Goal: Task Accomplishment & Management: Use online tool/utility

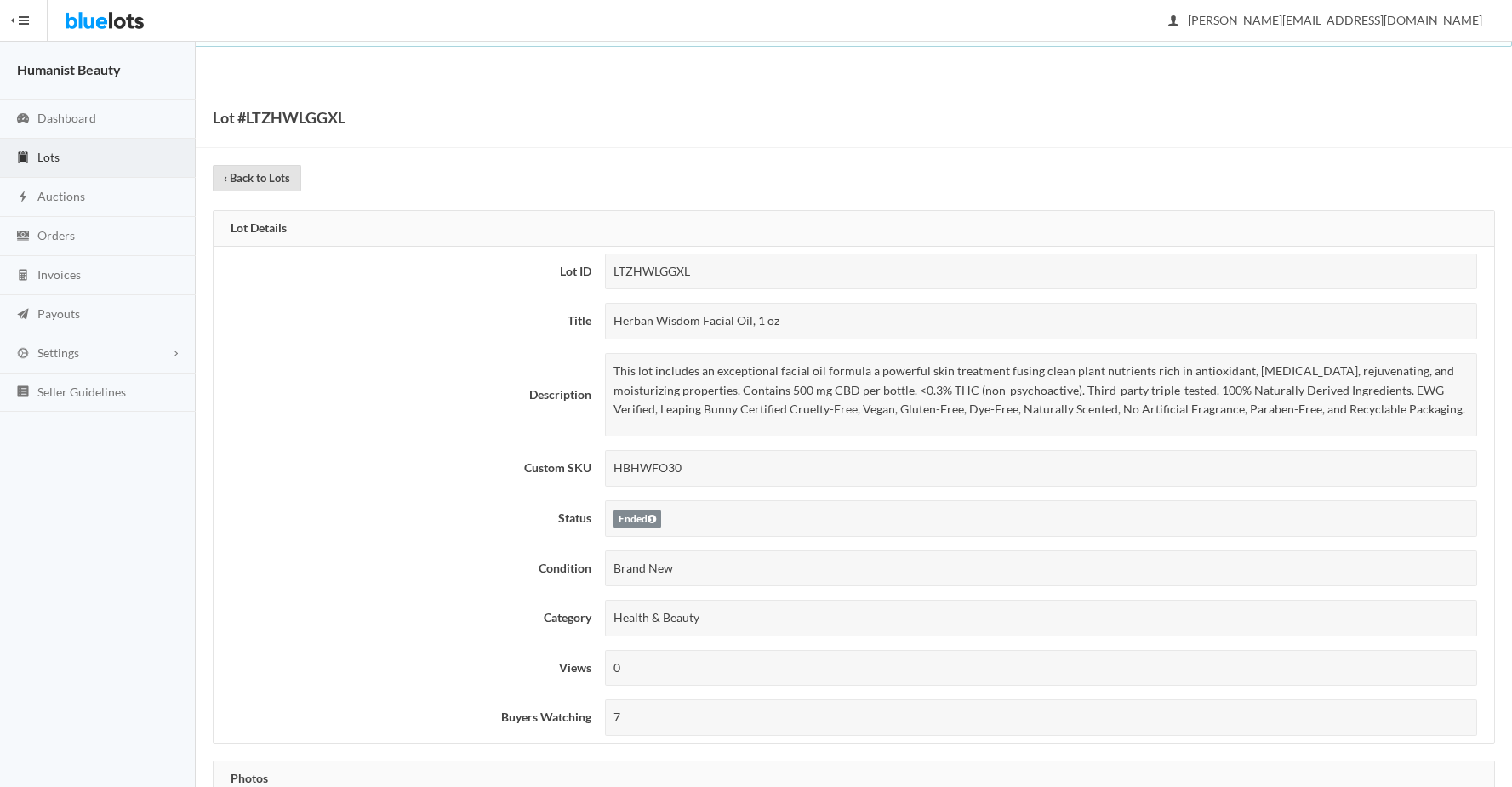
click at [242, 175] on link "‹ Back to Lots" at bounding box center [256, 178] width 88 height 26
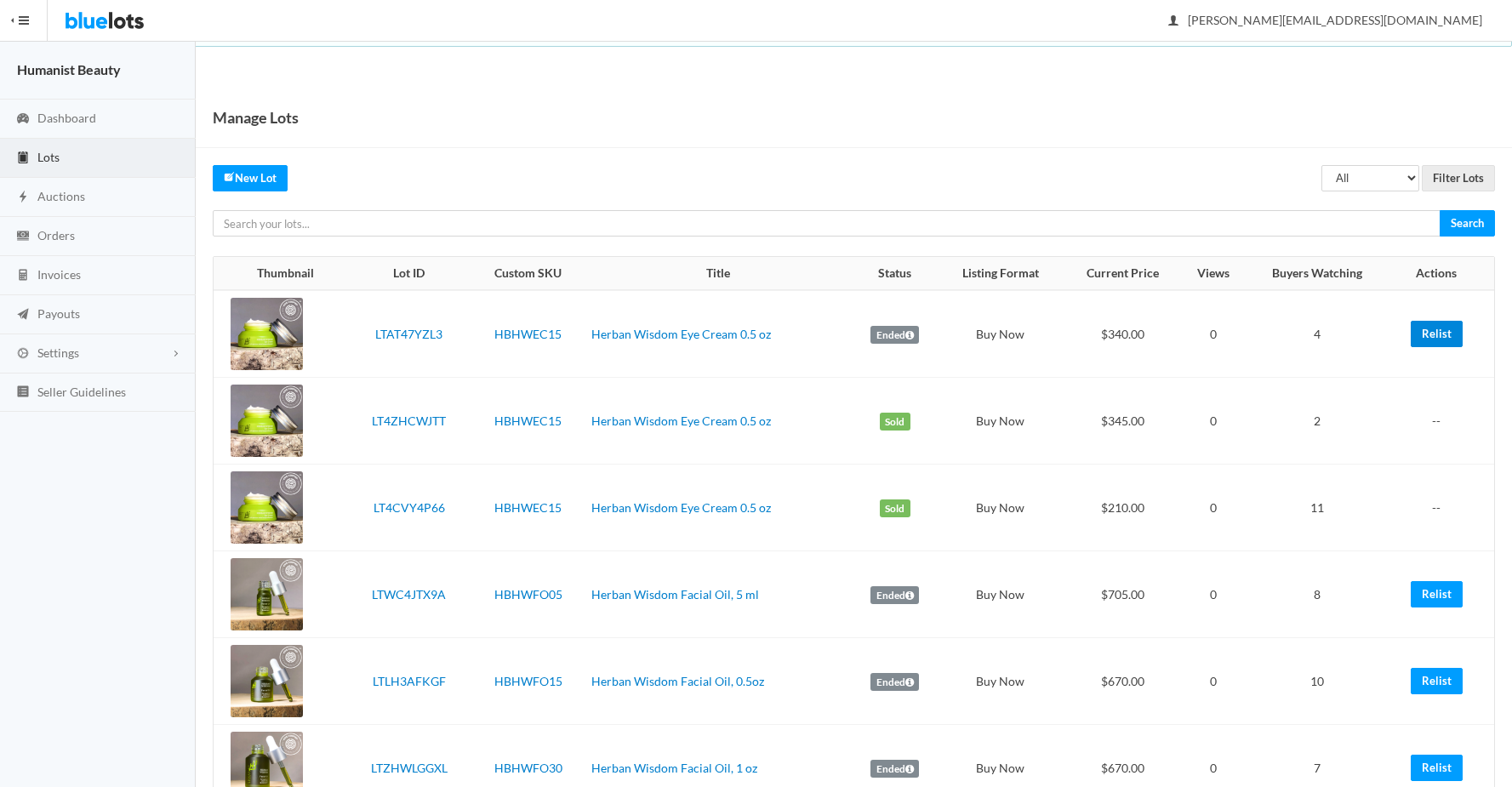
click at [1427, 327] on link "Relist" at bounding box center [1436, 333] width 52 height 26
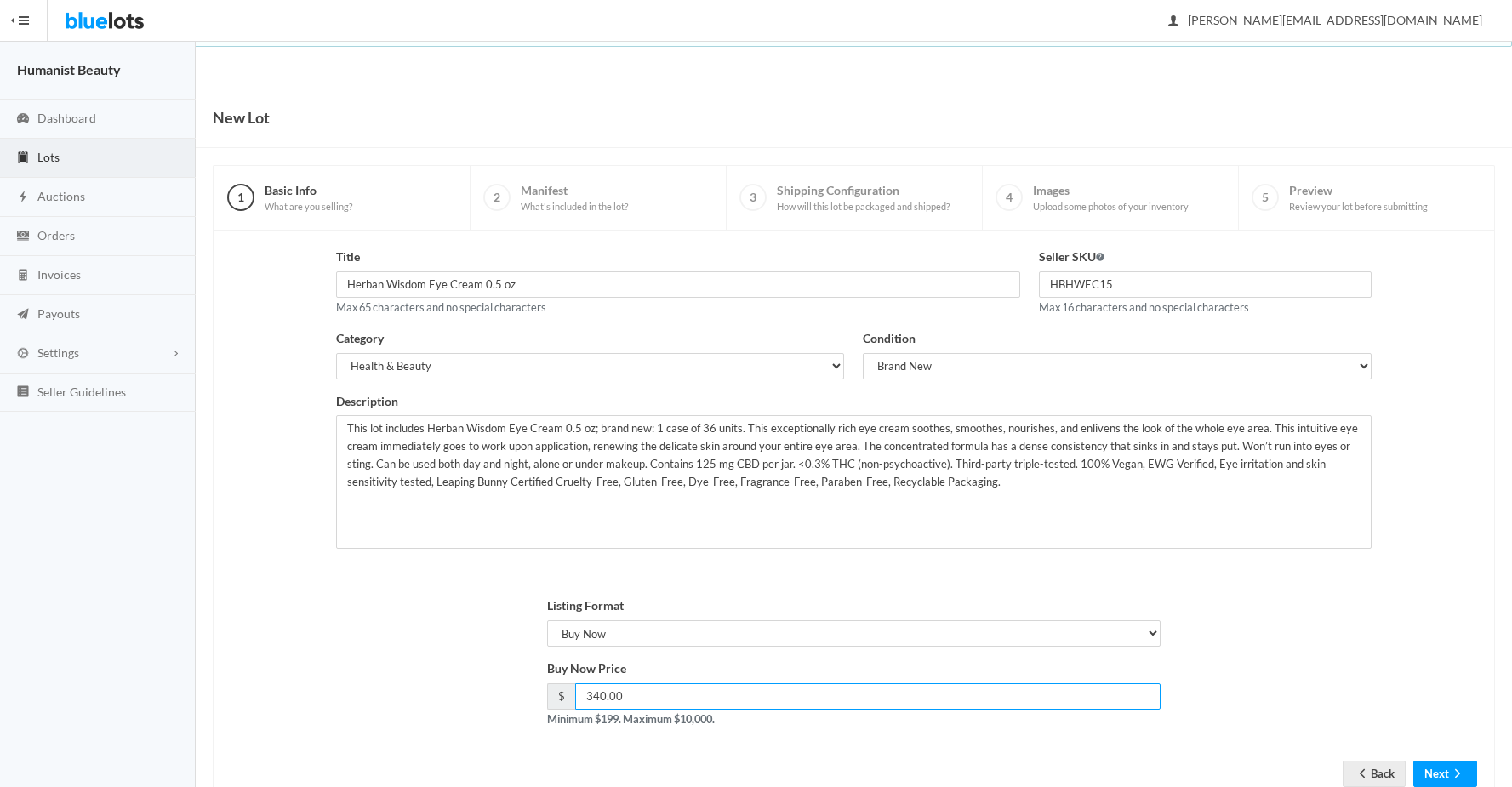
drag, startPoint x: 591, startPoint y: 698, endPoint x: 603, endPoint y: 697, distance: 12.0
click at [603, 697] on input "340.00" at bounding box center [867, 695] width 586 height 26
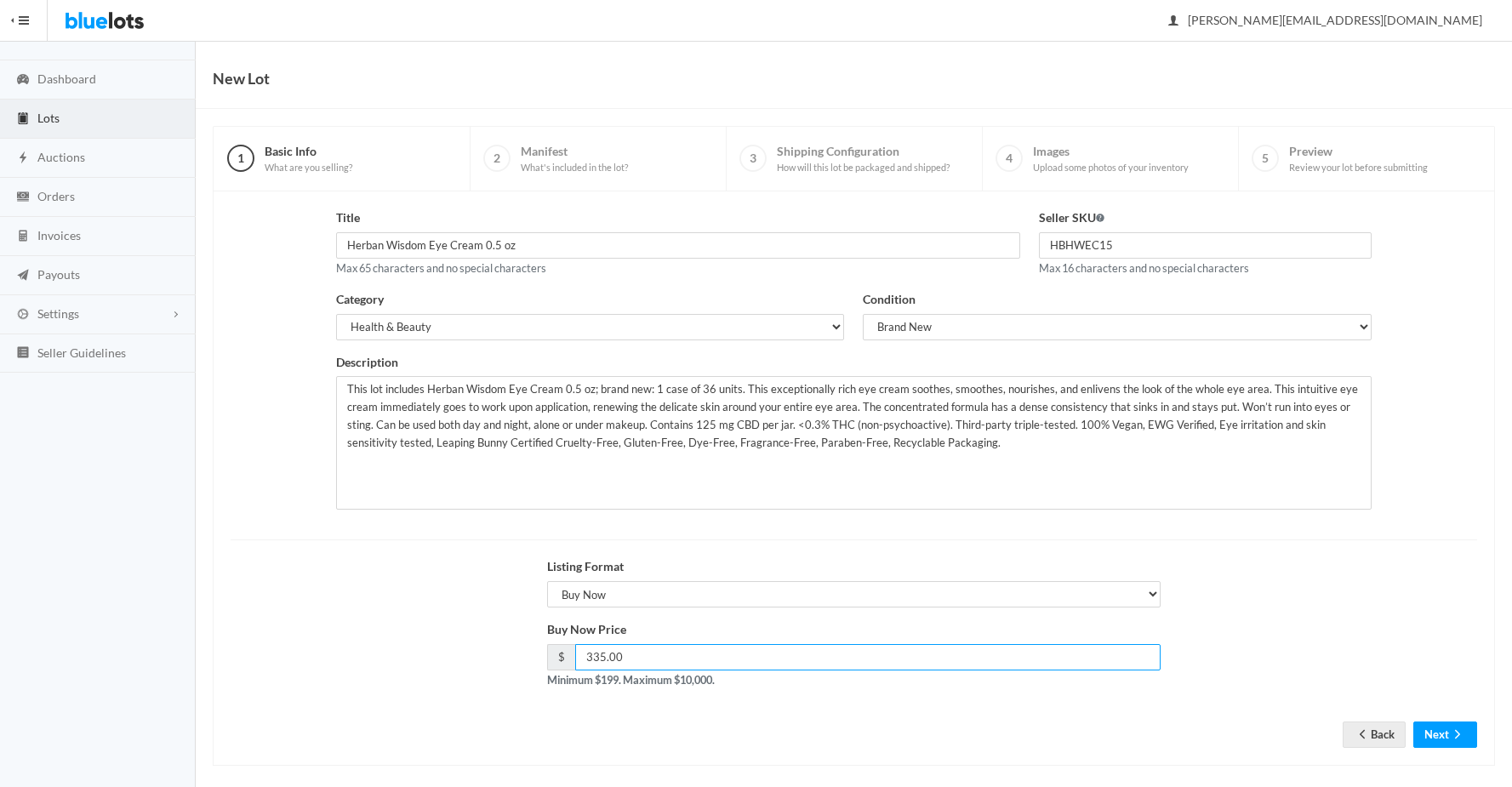
scroll to position [53, 0]
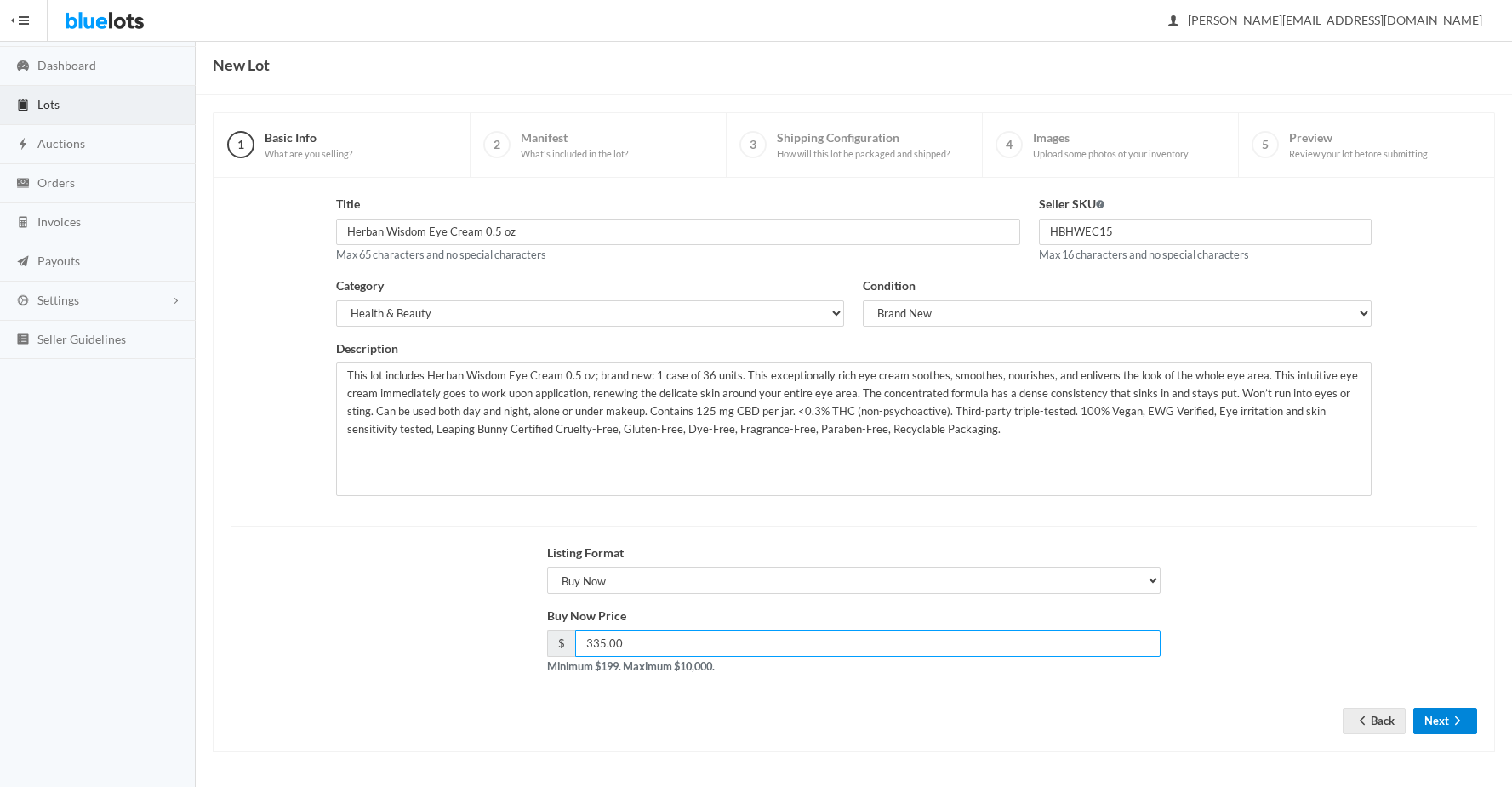
type input "335.00"
click at [1454, 721] on icon "arrow forward" at bounding box center [1456, 721] width 17 height 14
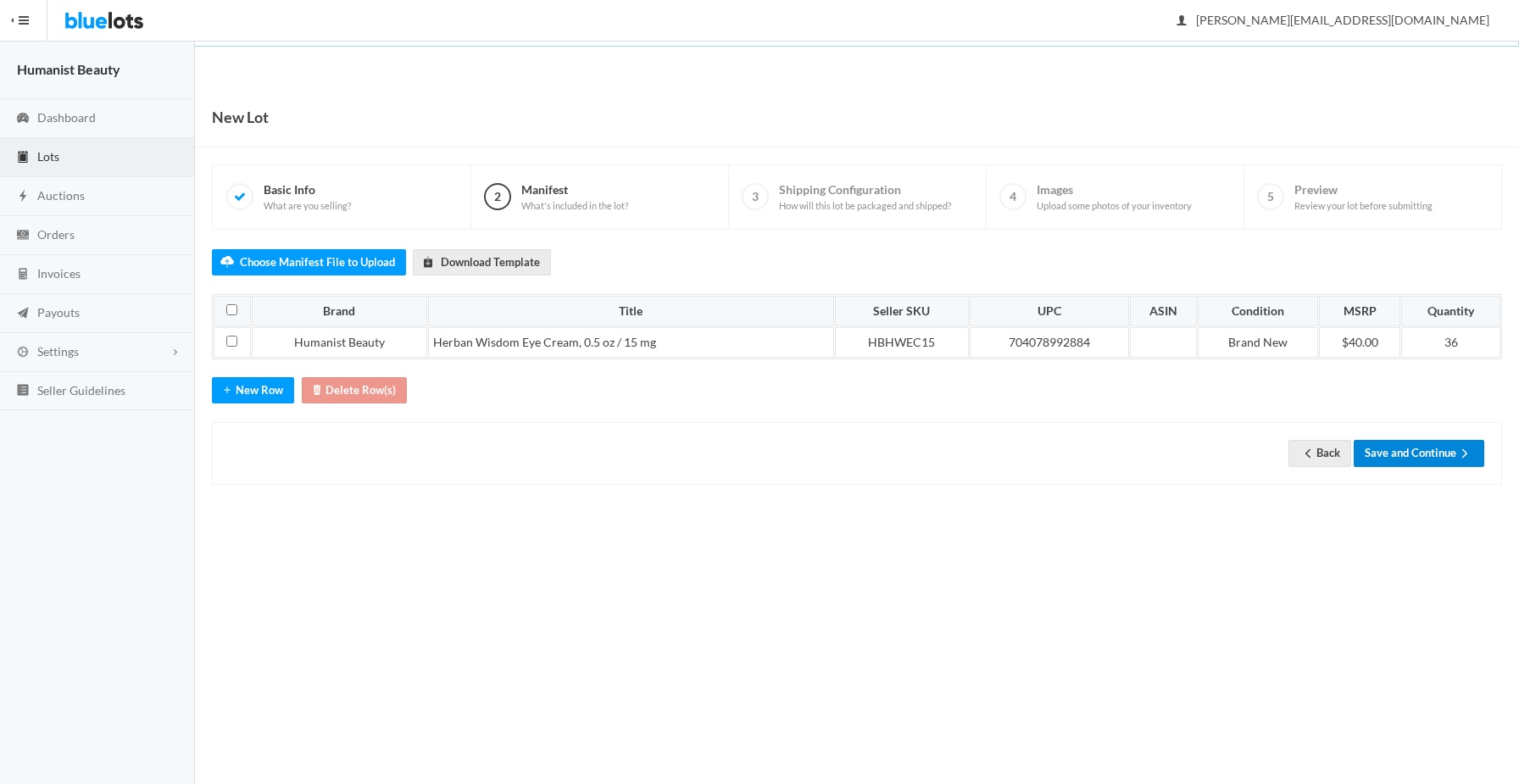
click at [1383, 449] on button "Save and Continue" at bounding box center [1419, 452] width 131 height 26
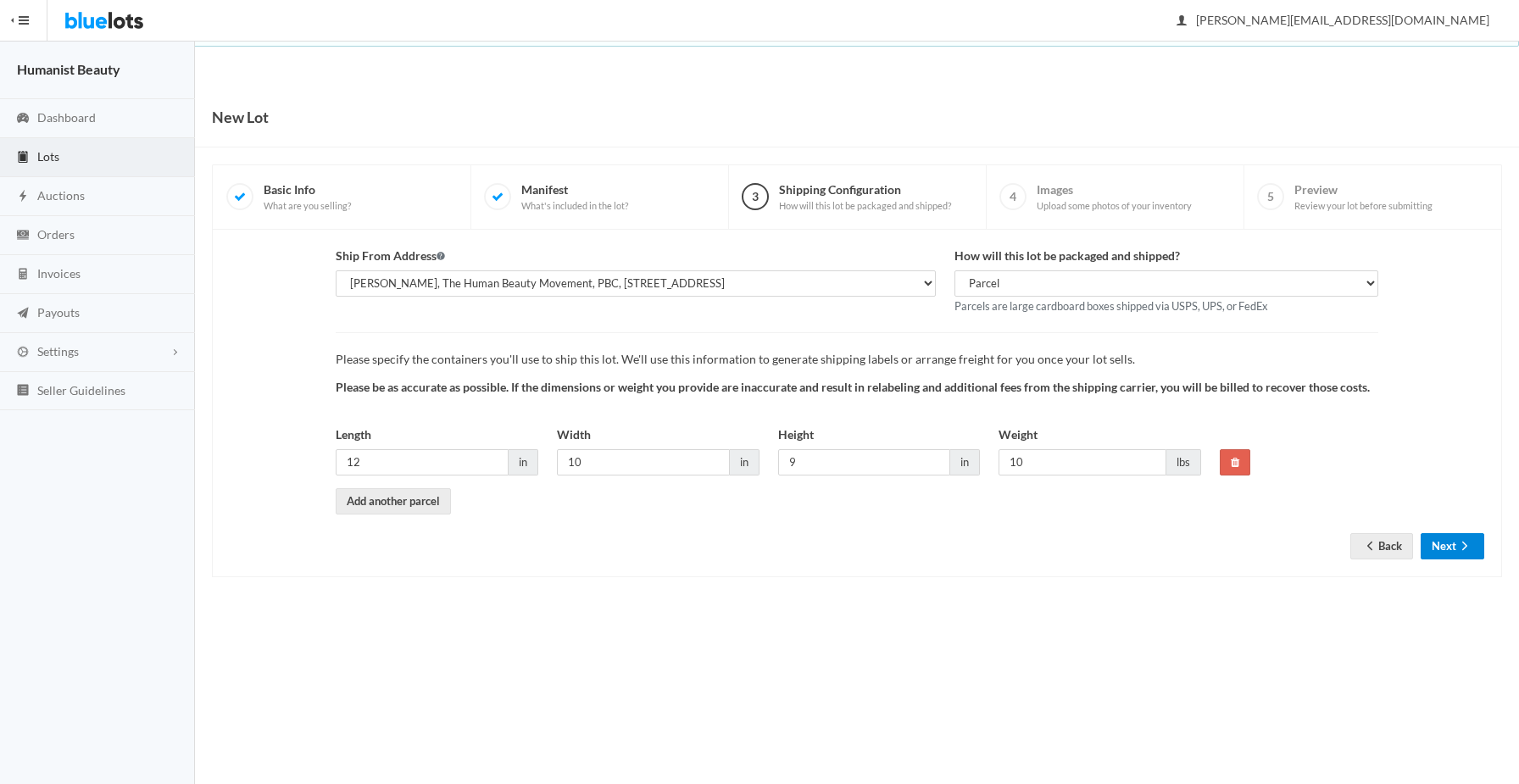
click at [1429, 543] on button "Next" at bounding box center [1452, 545] width 63 height 26
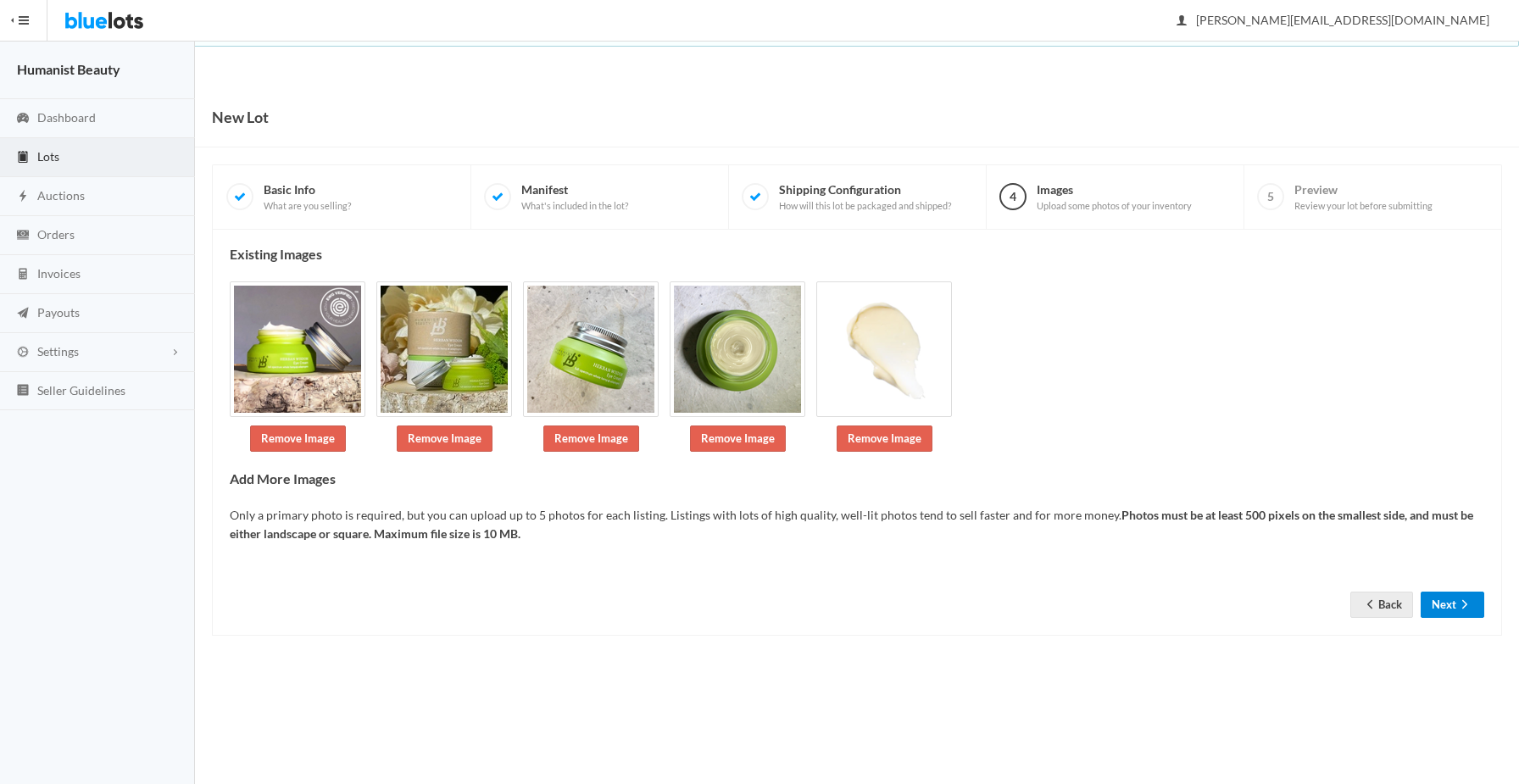
click at [1443, 602] on button "Next" at bounding box center [1452, 604] width 63 height 26
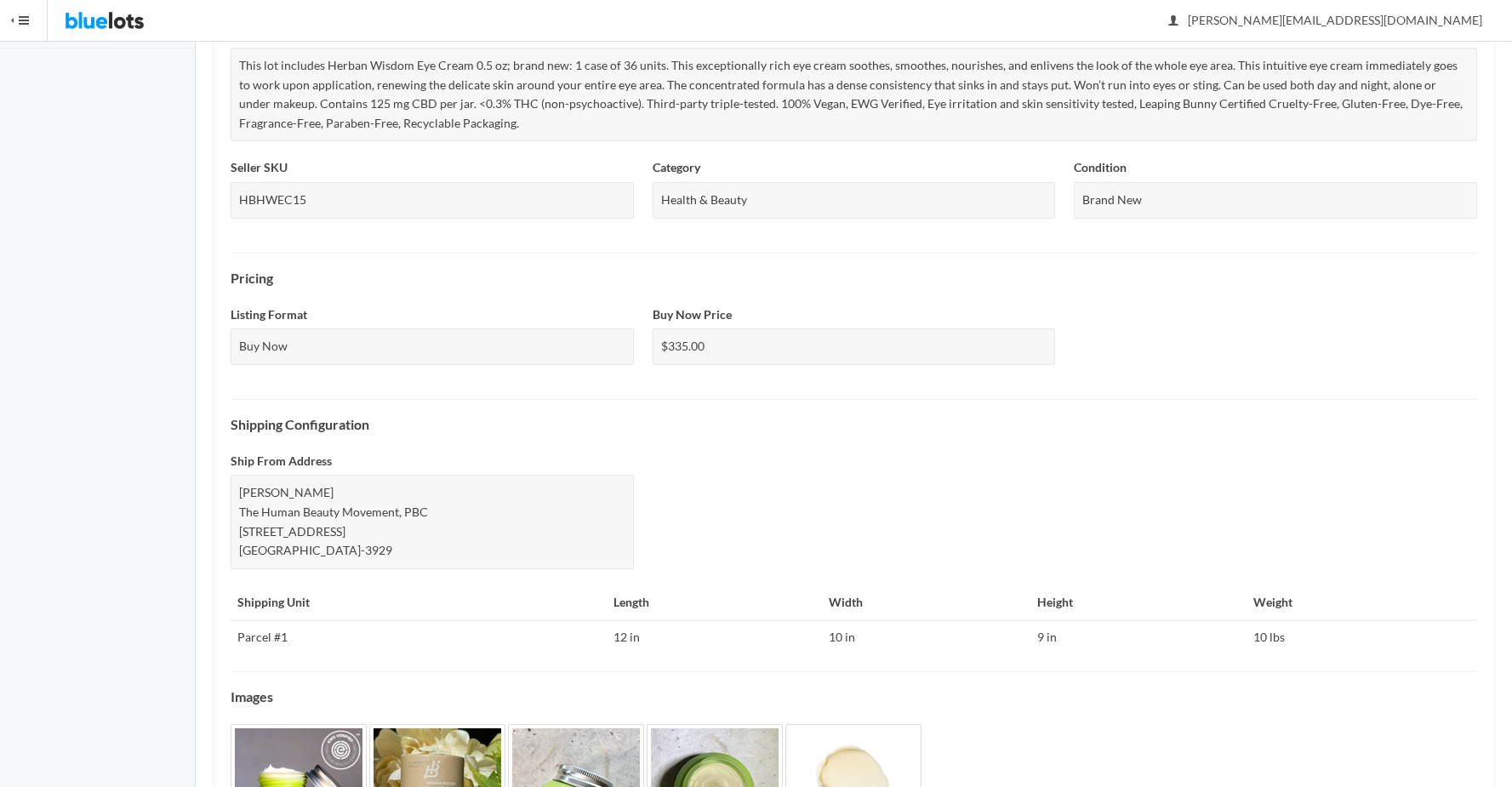
scroll to position [516, 0]
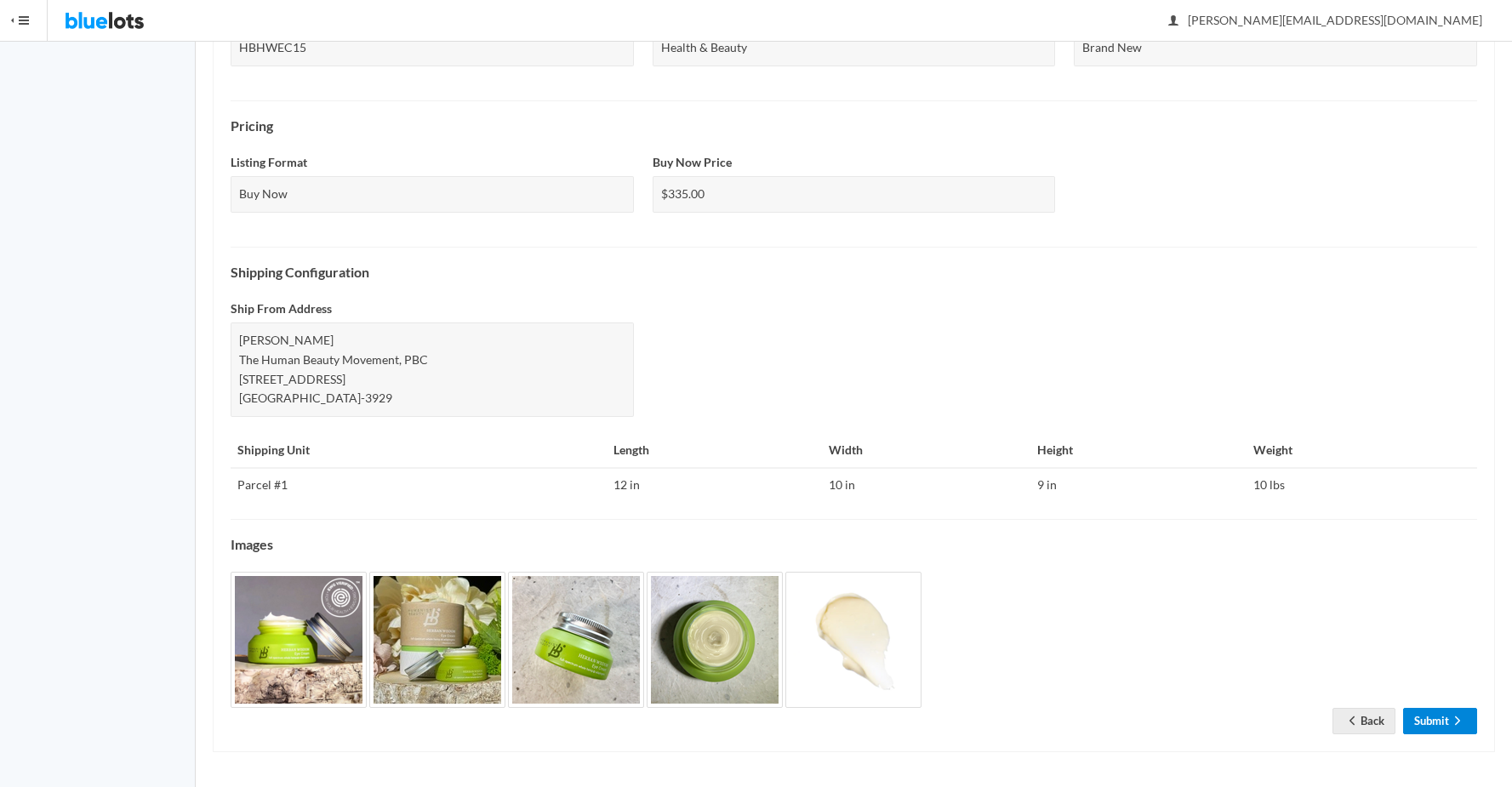
click at [1449, 721] on icon "arrow forward" at bounding box center [1456, 721] width 17 height 14
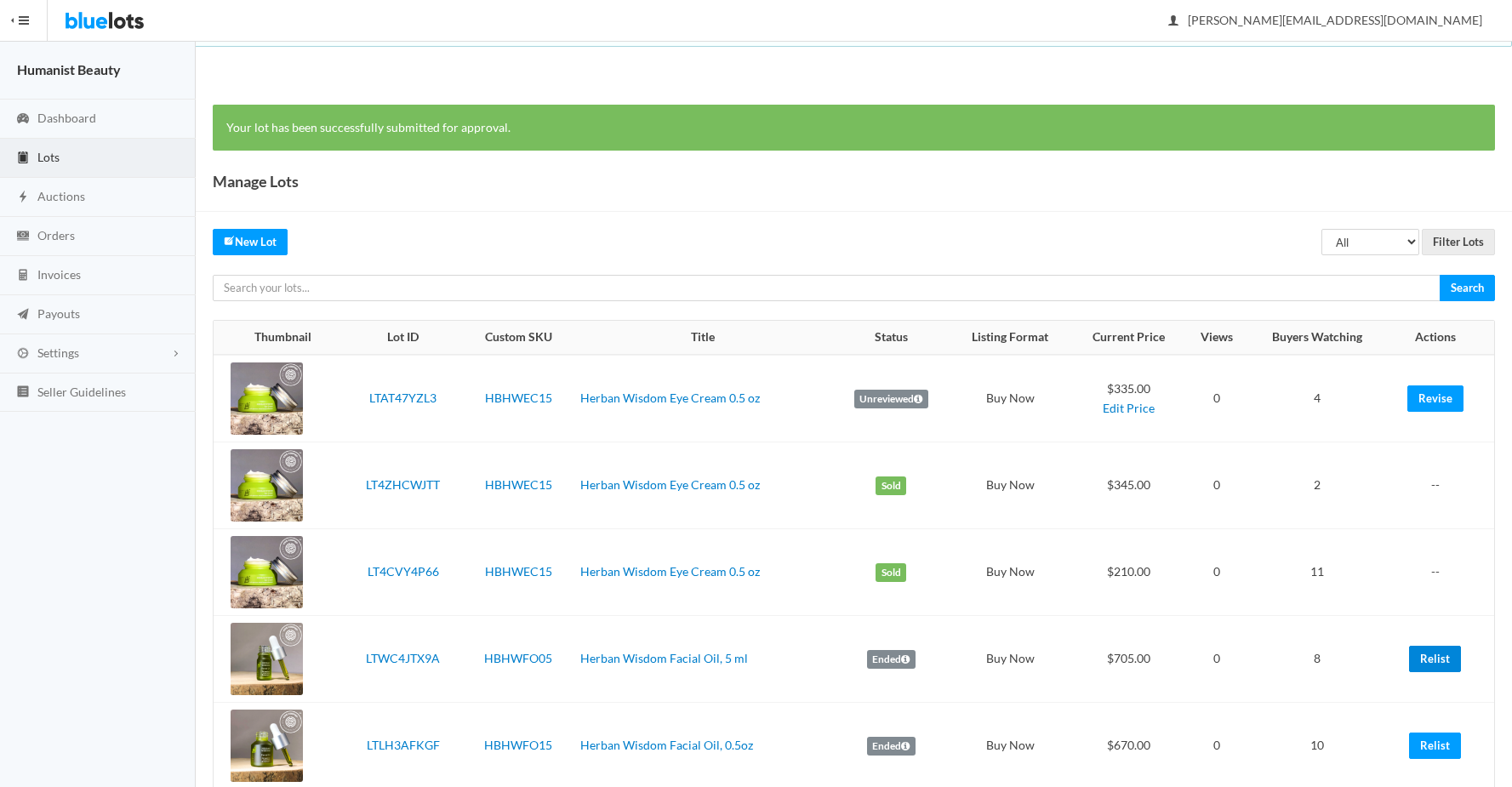
click at [1444, 656] on link "Relist" at bounding box center [1434, 658] width 52 height 26
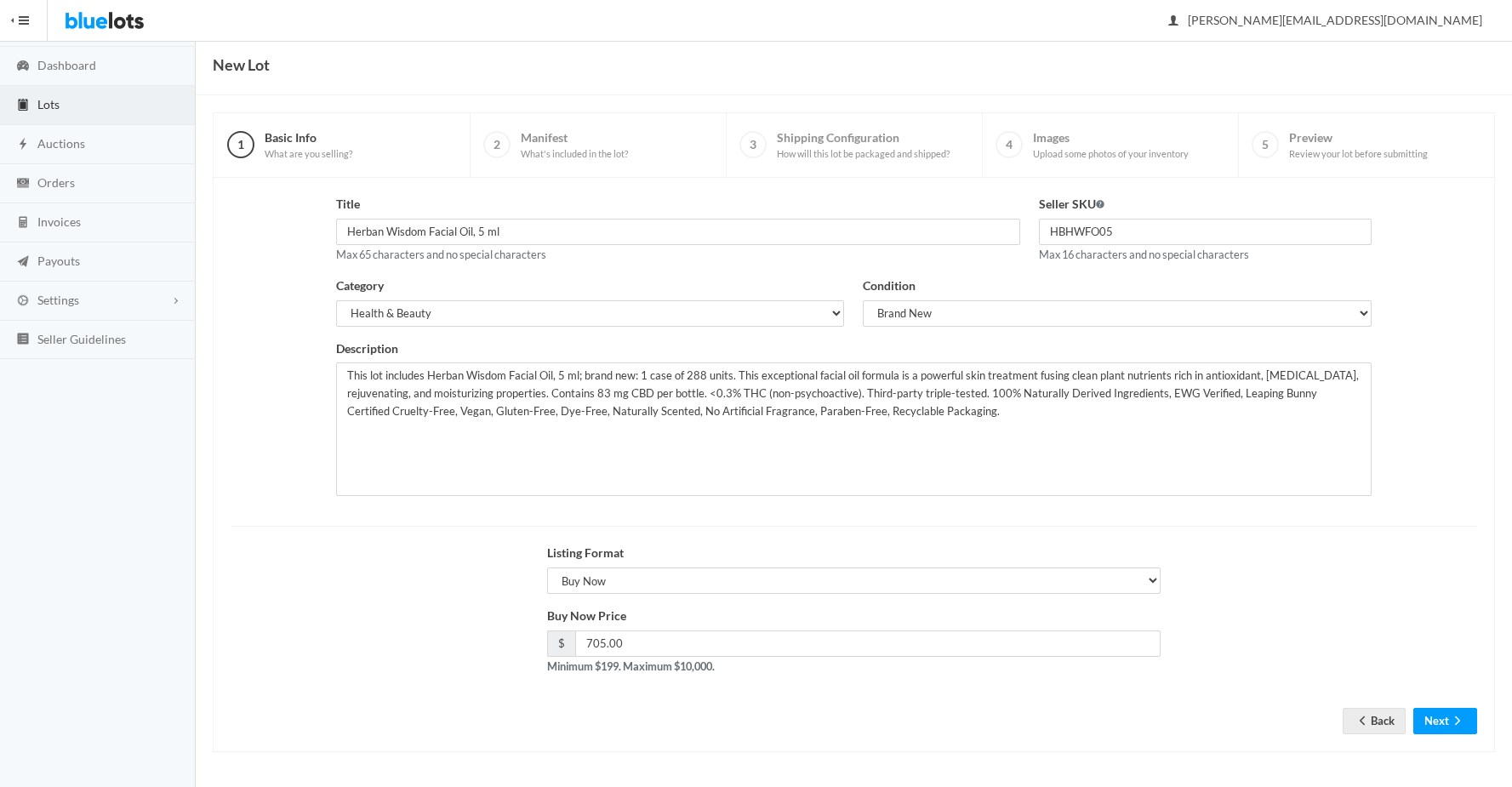
scroll to position [53, 0]
click at [604, 643] on input "705.00" at bounding box center [867, 643] width 586 height 26
type input "700.00"
click at [1239, 643] on div "Buy Now Price $ 700.00 Minimum $199. Maximum $10,000." at bounding box center [853, 646] width 1265 height 81
click at [1434, 720] on button "Next" at bounding box center [1445, 721] width 64 height 26
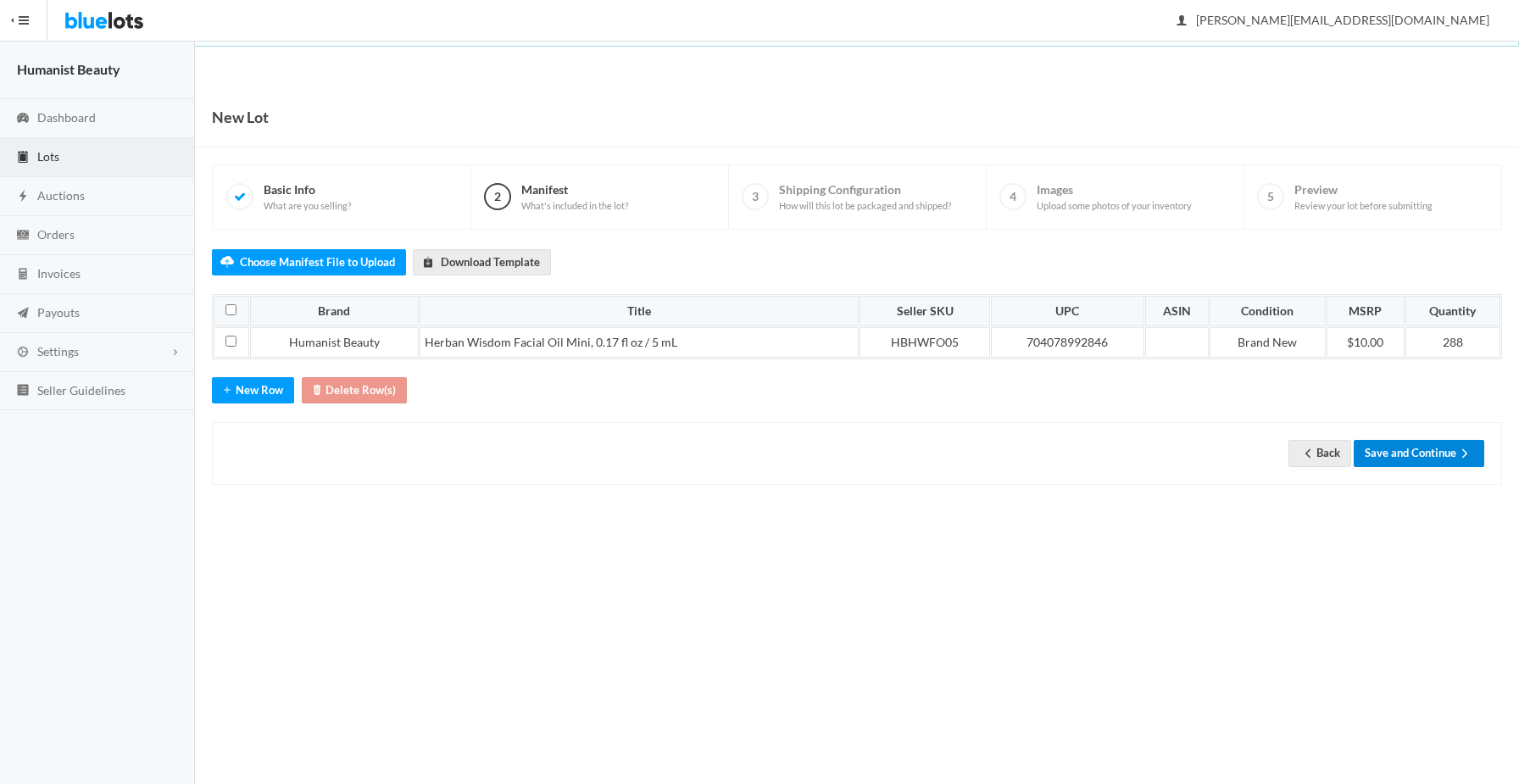
click at [1418, 462] on button "Save and Continue" at bounding box center [1419, 452] width 131 height 26
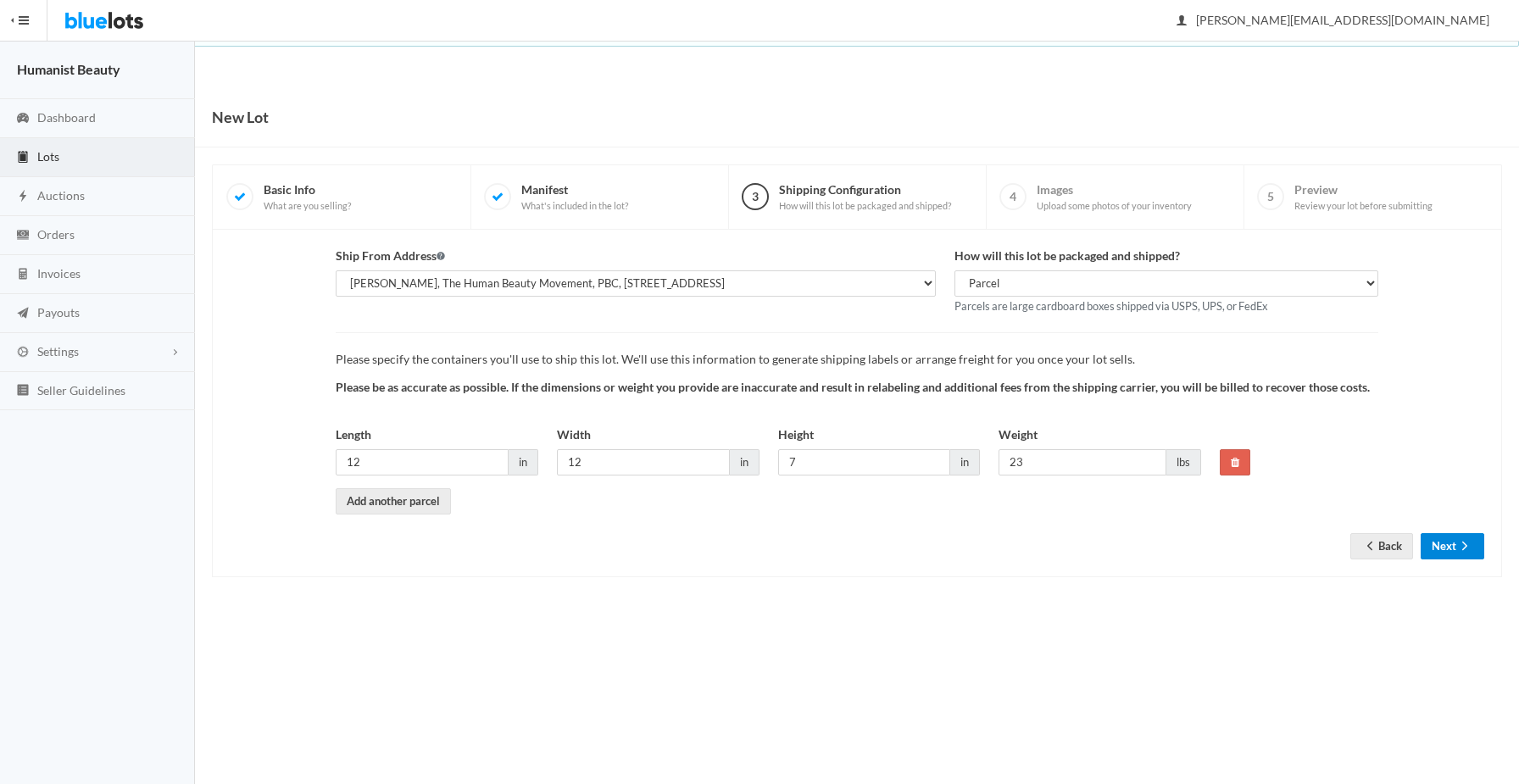
click at [1462, 556] on button "Next" at bounding box center [1452, 545] width 63 height 26
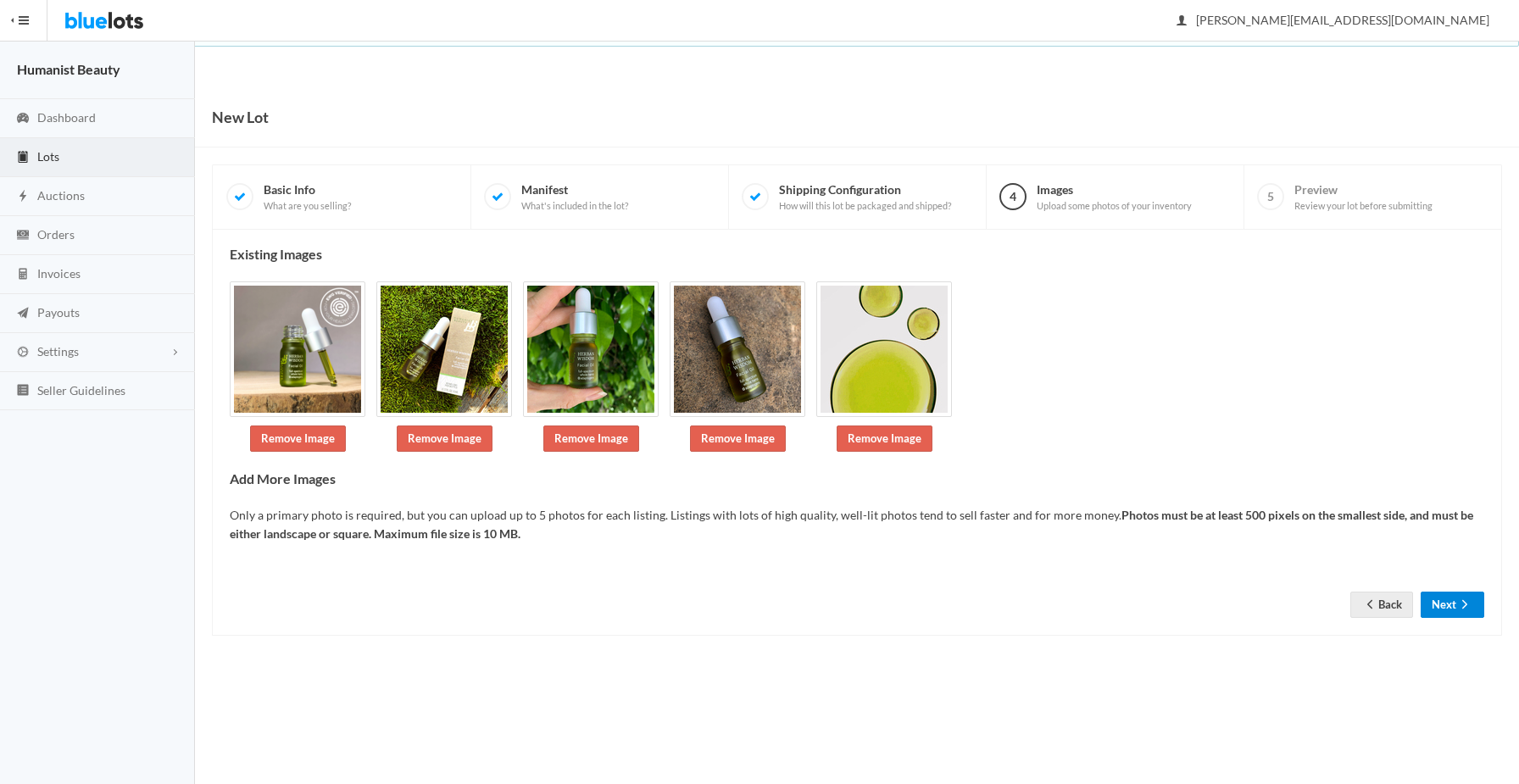
click at [1441, 602] on button "Next" at bounding box center [1452, 604] width 63 height 26
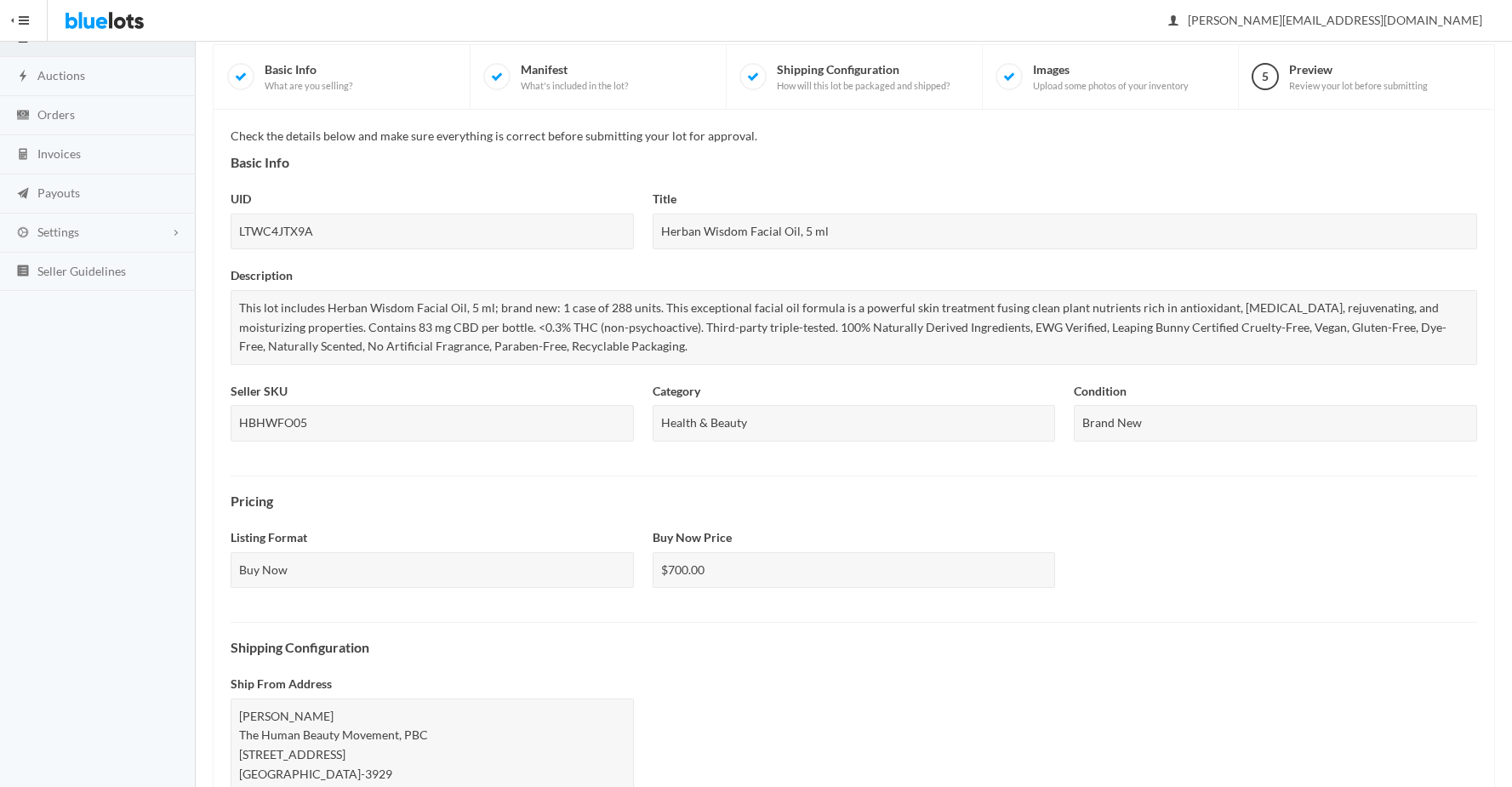
scroll to position [497, 0]
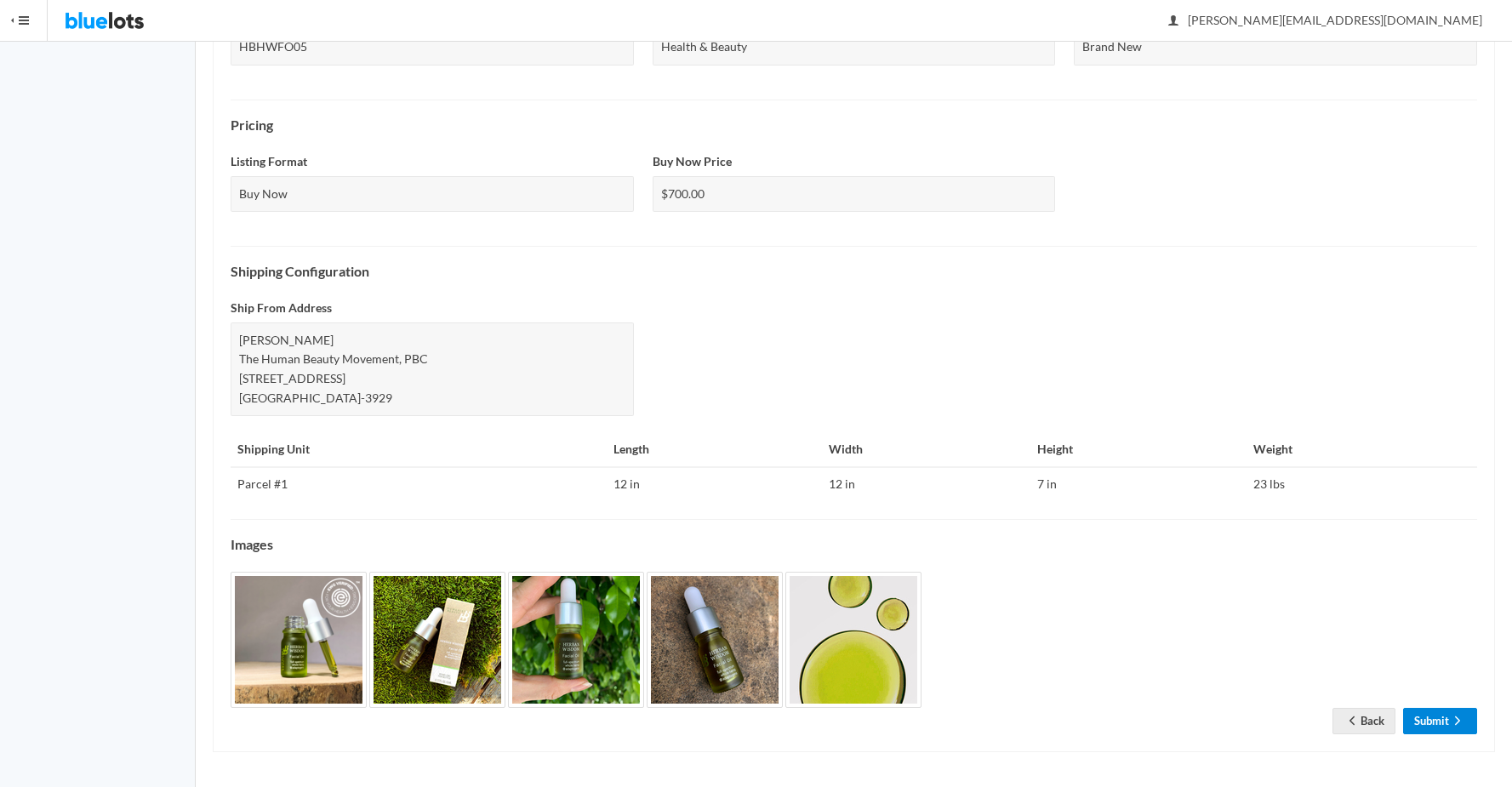
click at [1448, 721] on icon "arrow forward" at bounding box center [1456, 721] width 17 height 14
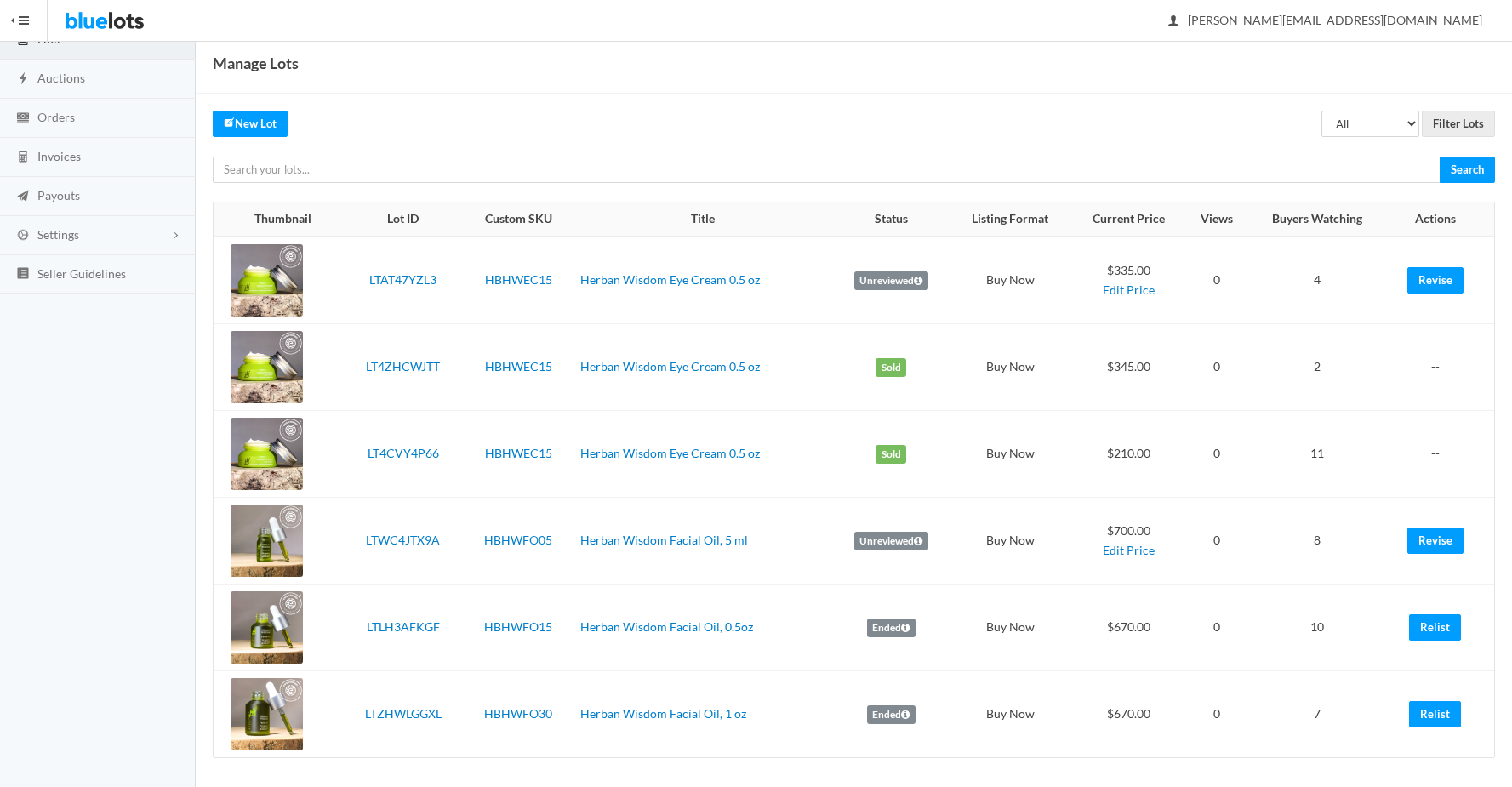
scroll to position [123, 0]
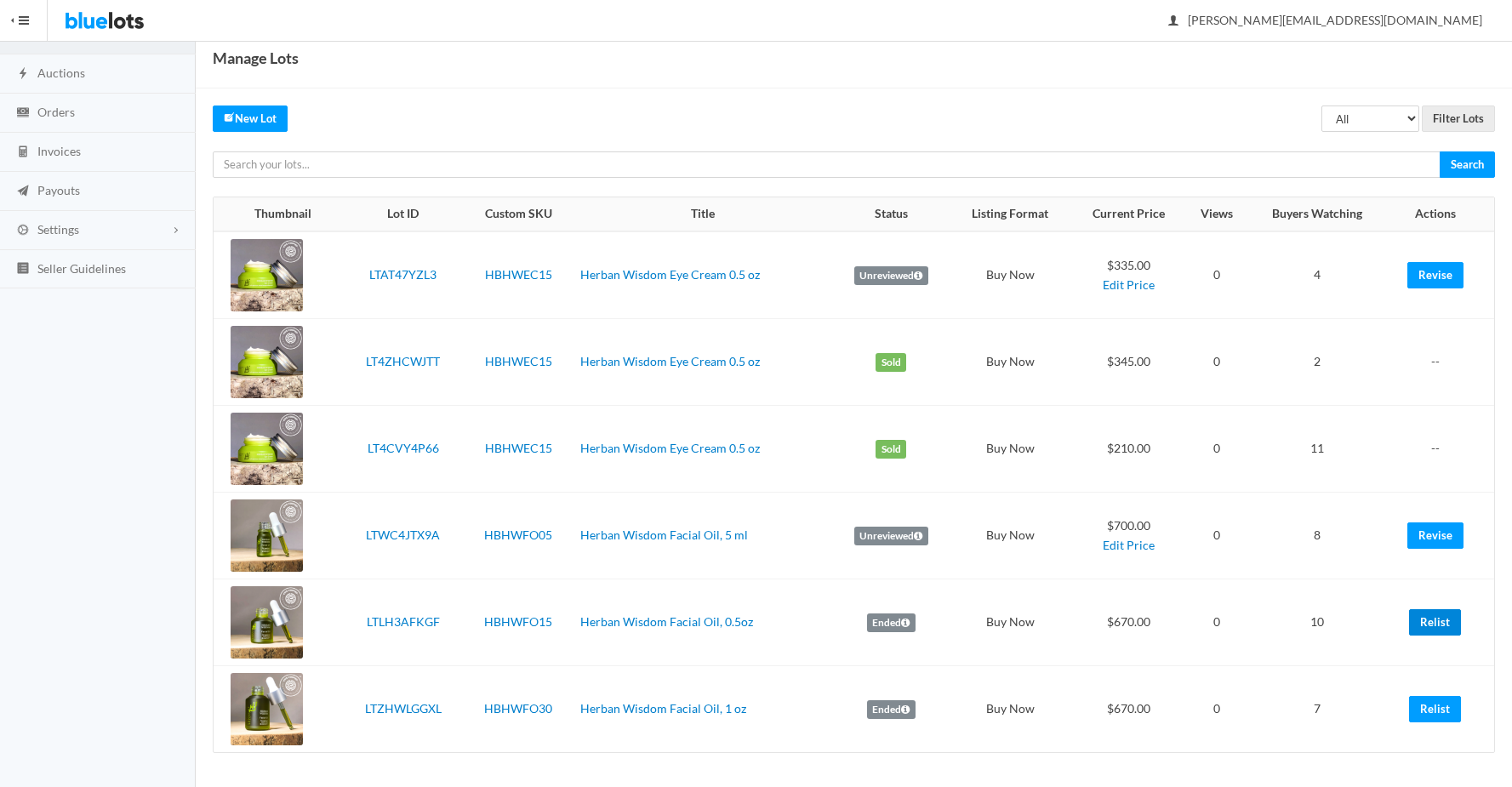
click at [1434, 627] on link "Relist" at bounding box center [1434, 622] width 52 height 26
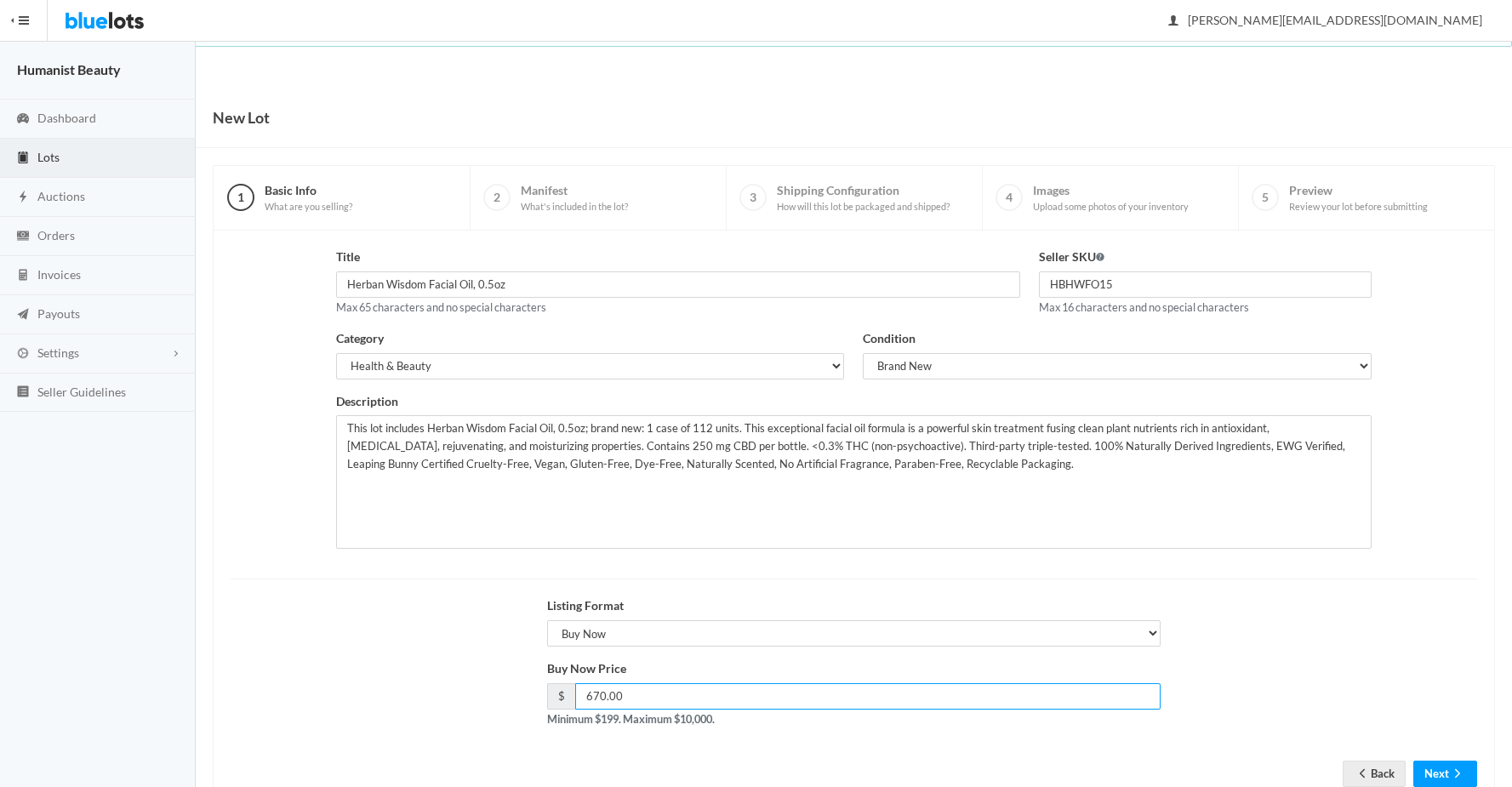
drag, startPoint x: 594, startPoint y: 695, endPoint x: 624, endPoint y: 689, distance: 30.6
click at [603, 696] on input "670.00" at bounding box center [867, 695] width 586 height 26
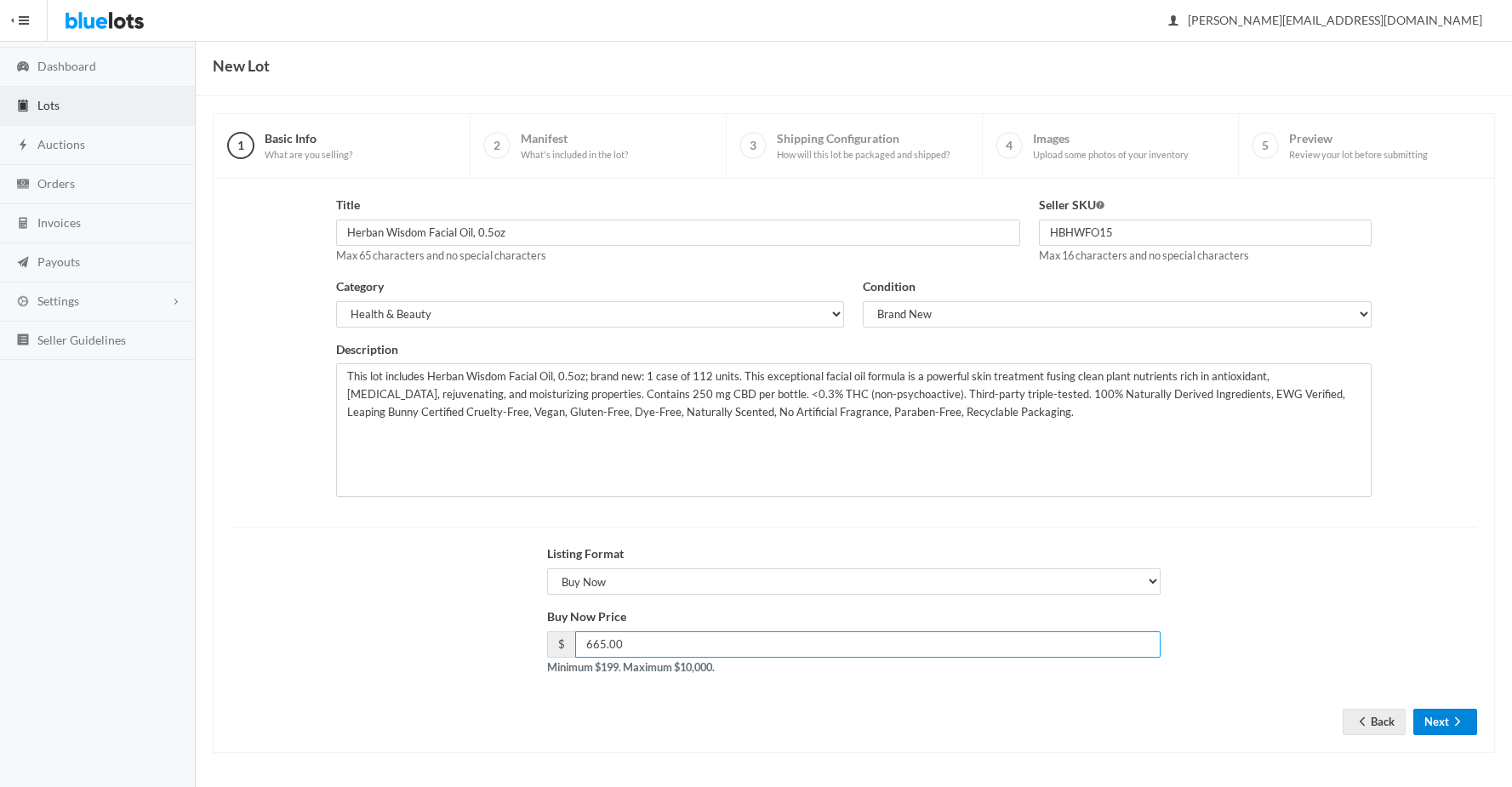
scroll to position [53, 0]
type input "665.00"
click at [1444, 721] on button "Next" at bounding box center [1445, 721] width 64 height 26
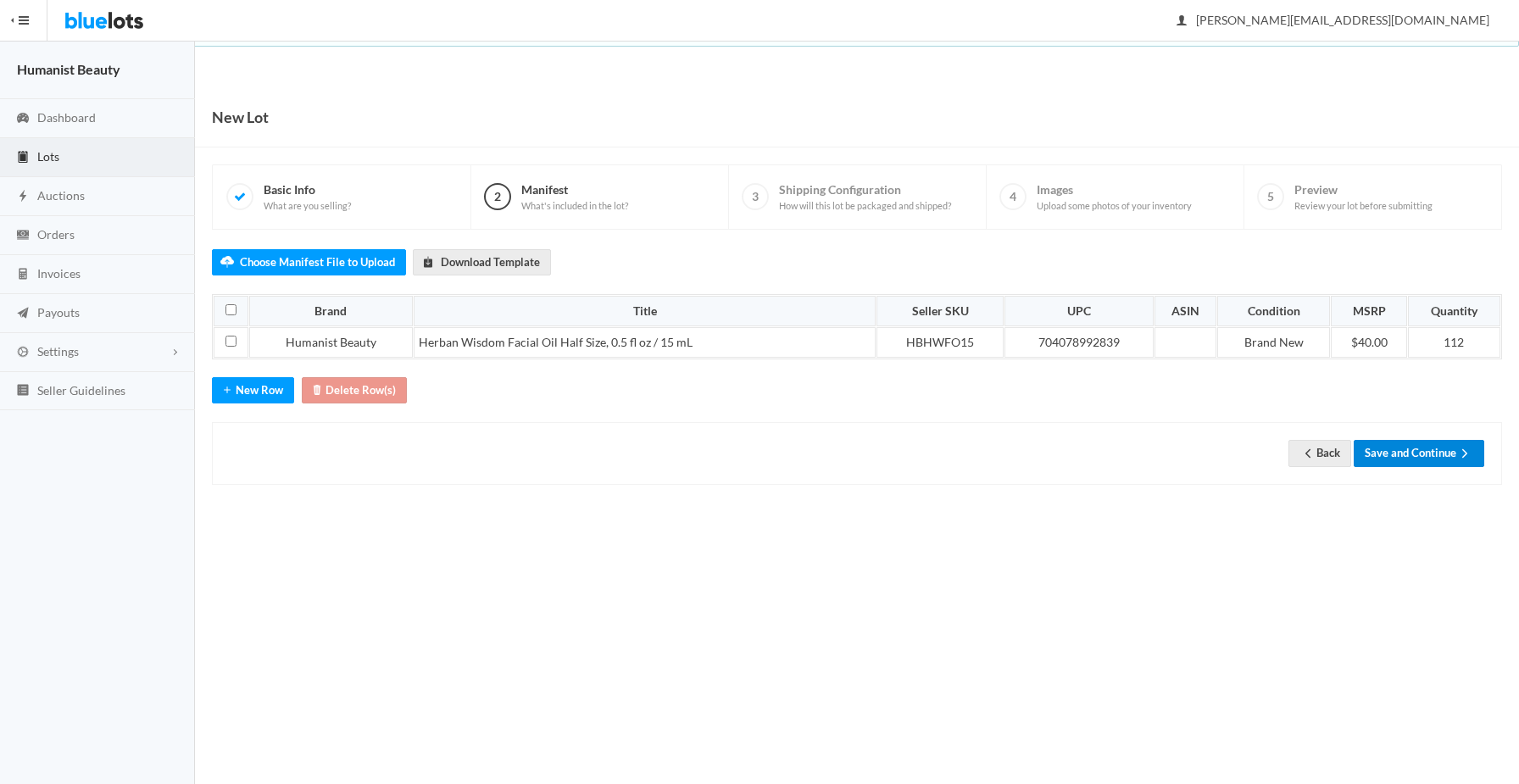
drag, startPoint x: 1445, startPoint y: 458, endPoint x: 1328, endPoint y: 473, distance: 118.0
click at [1444, 458] on button "Save and Continue" at bounding box center [1419, 452] width 131 height 26
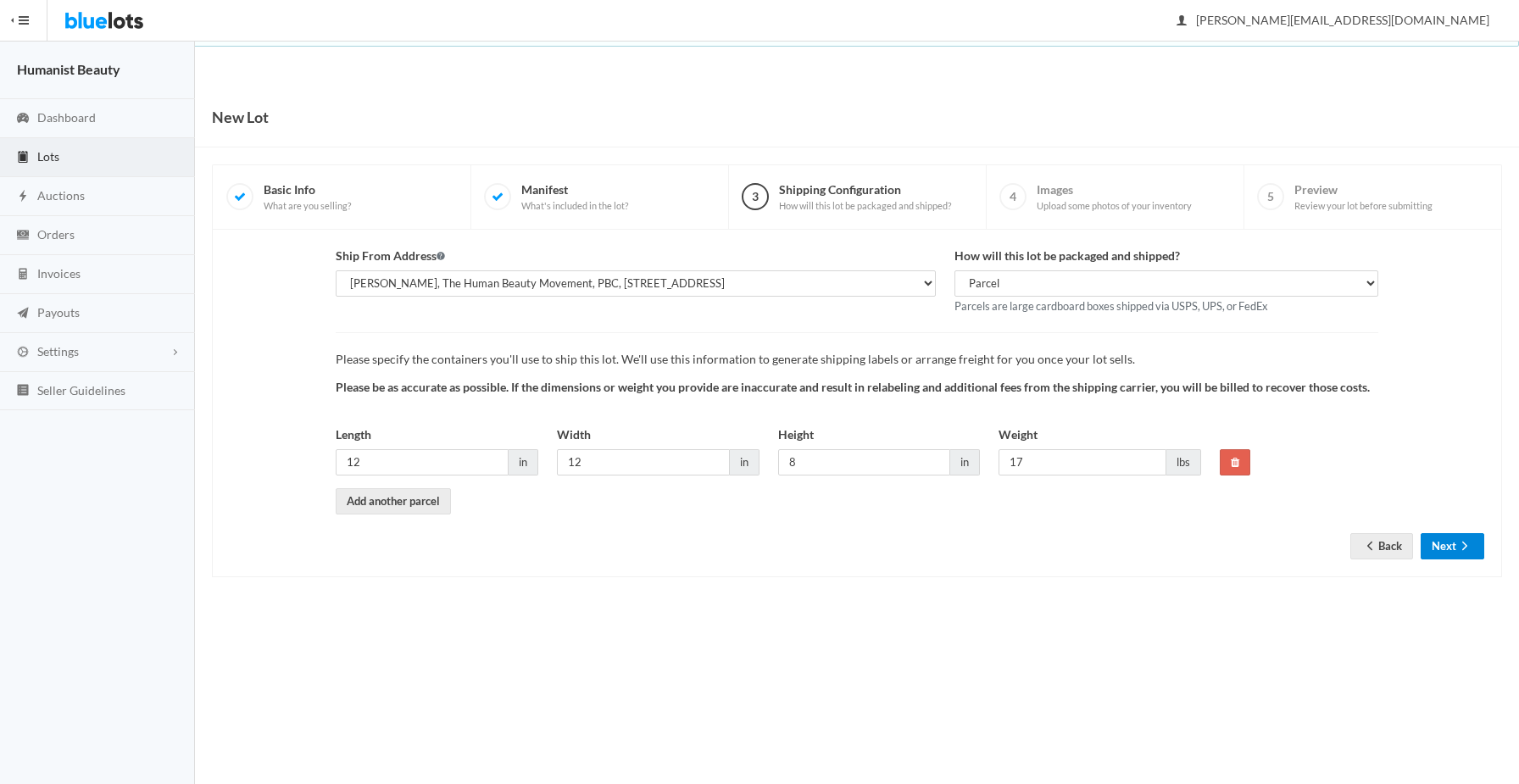
click at [1462, 542] on button "Next" at bounding box center [1452, 545] width 63 height 26
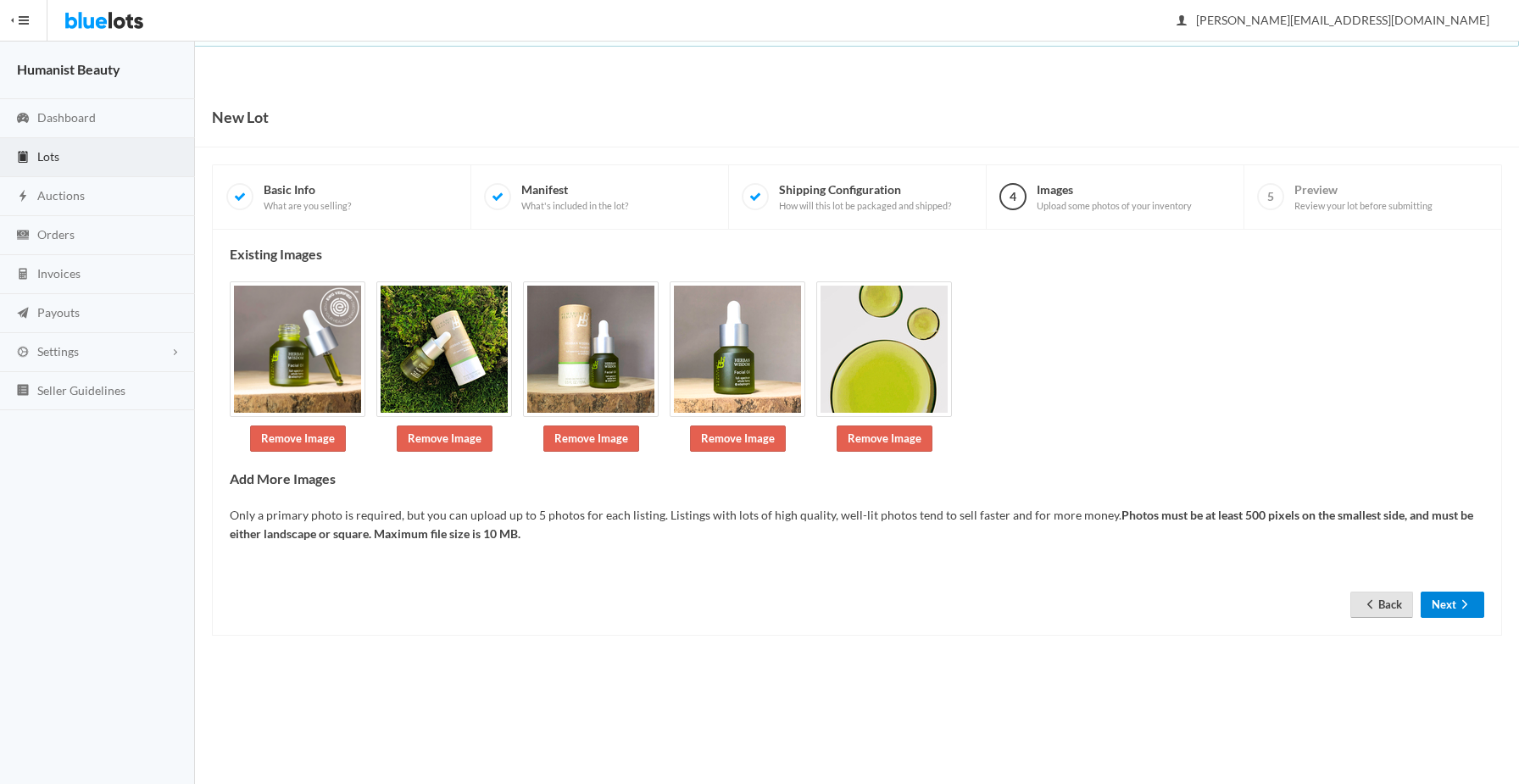
drag, startPoint x: 1462, startPoint y: 609, endPoint x: 1382, endPoint y: 603, distance: 80.2
click at [1454, 609] on button "Next" at bounding box center [1452, 604] width 63 height 26
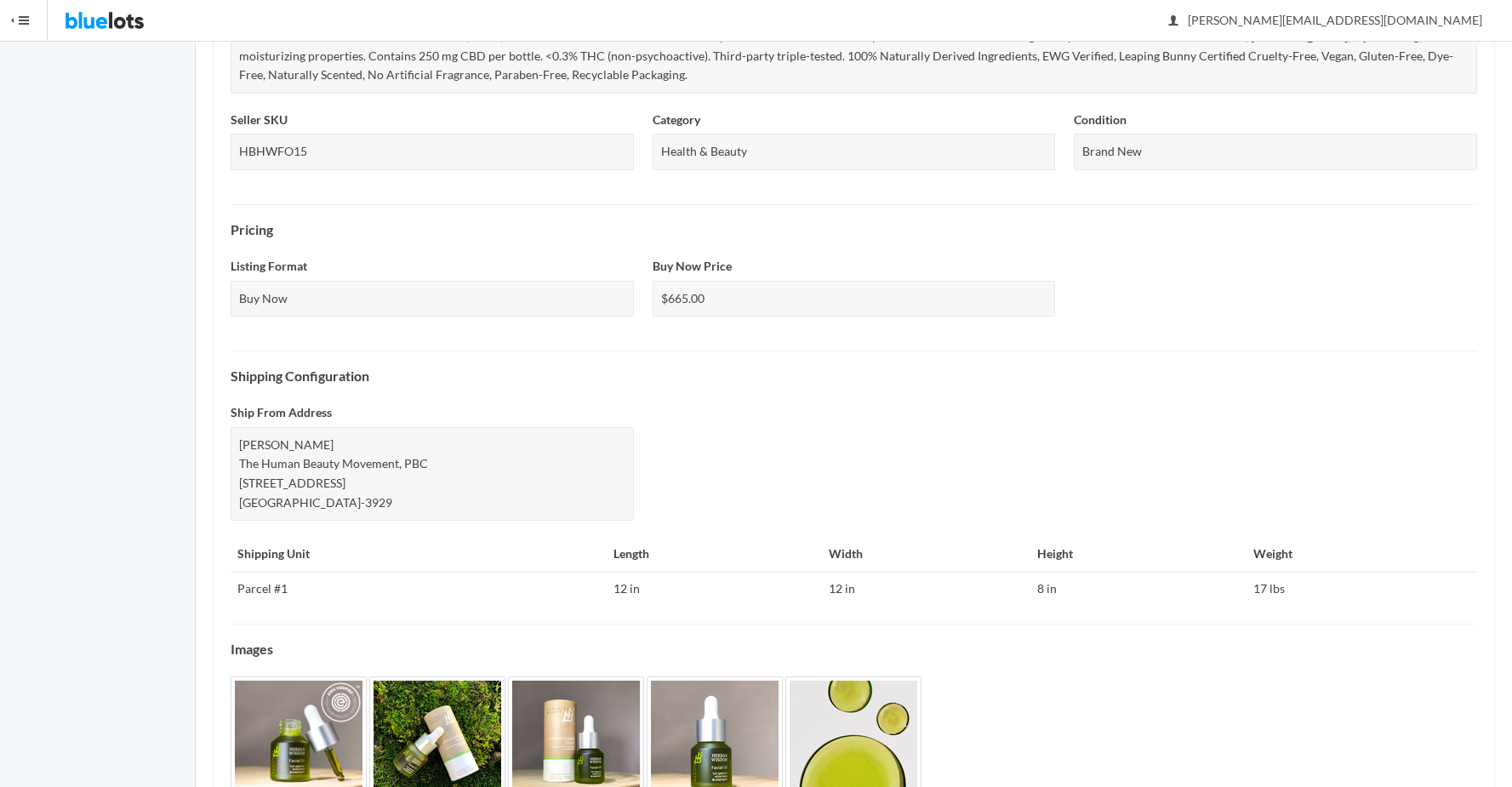
scroll to position [497, 0]
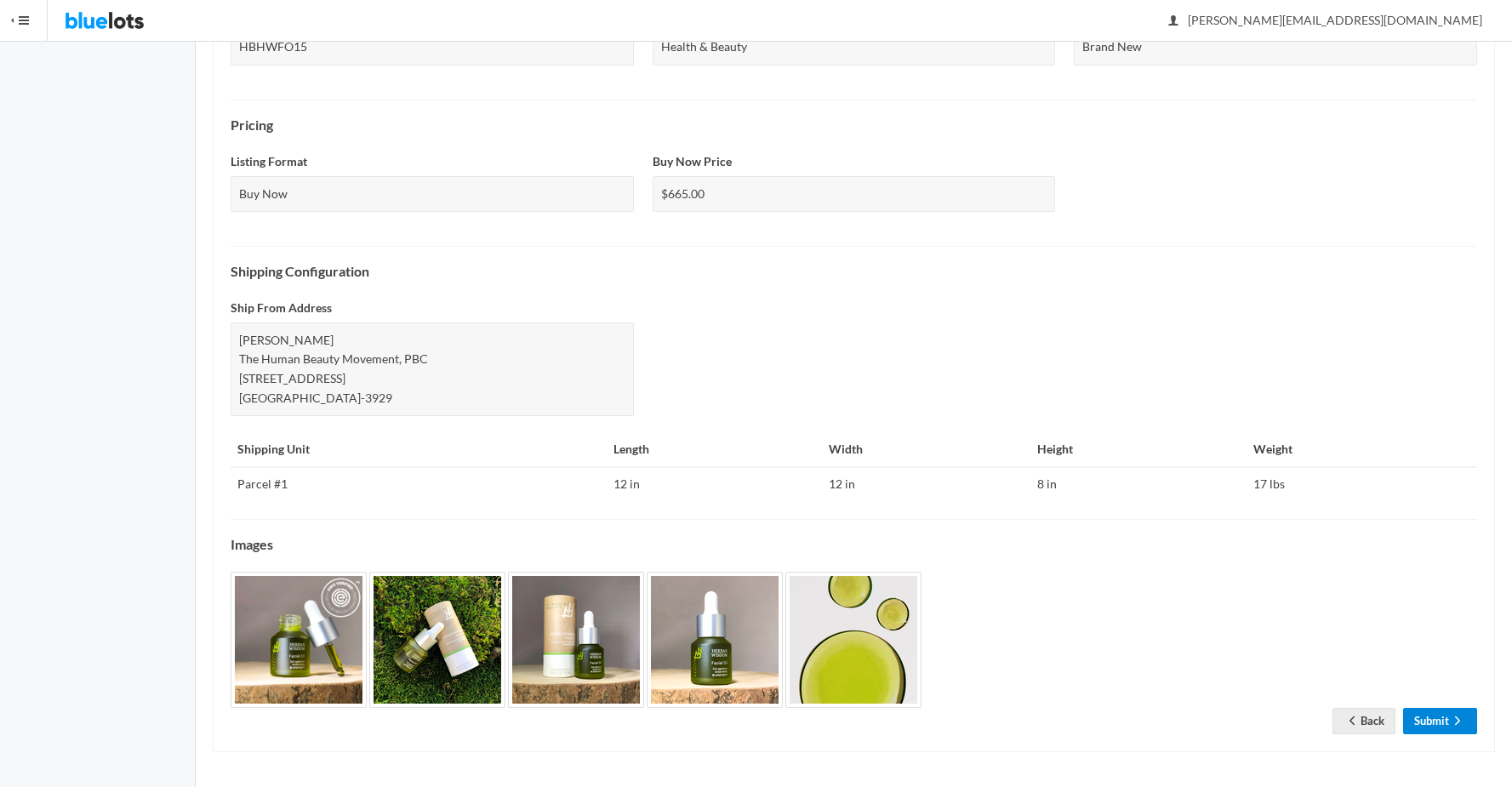
click at [1434, 717] on link "Submit" at bounding box center [1440, 721] width 74 height 26
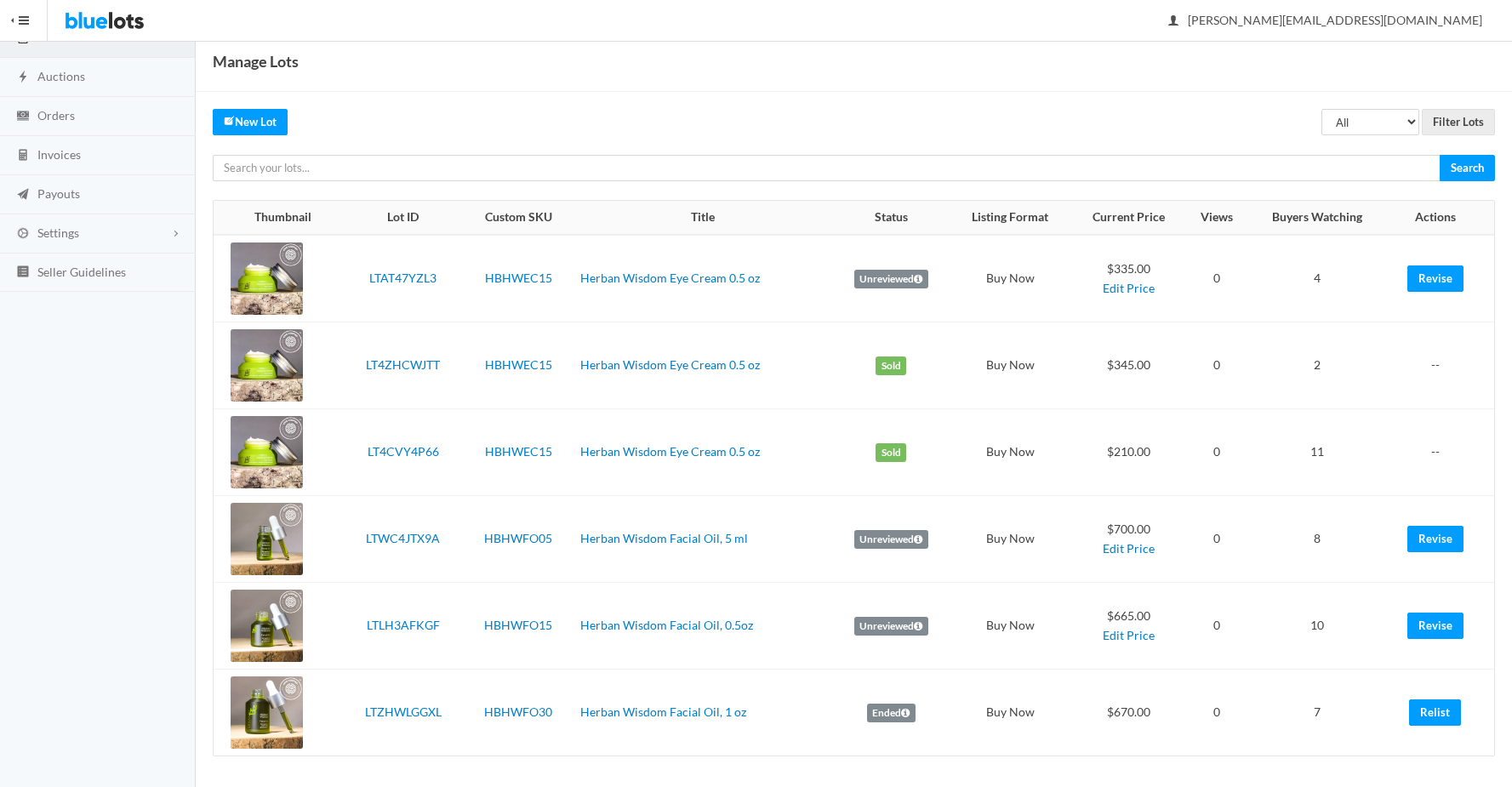
scroll to position [123, 0]
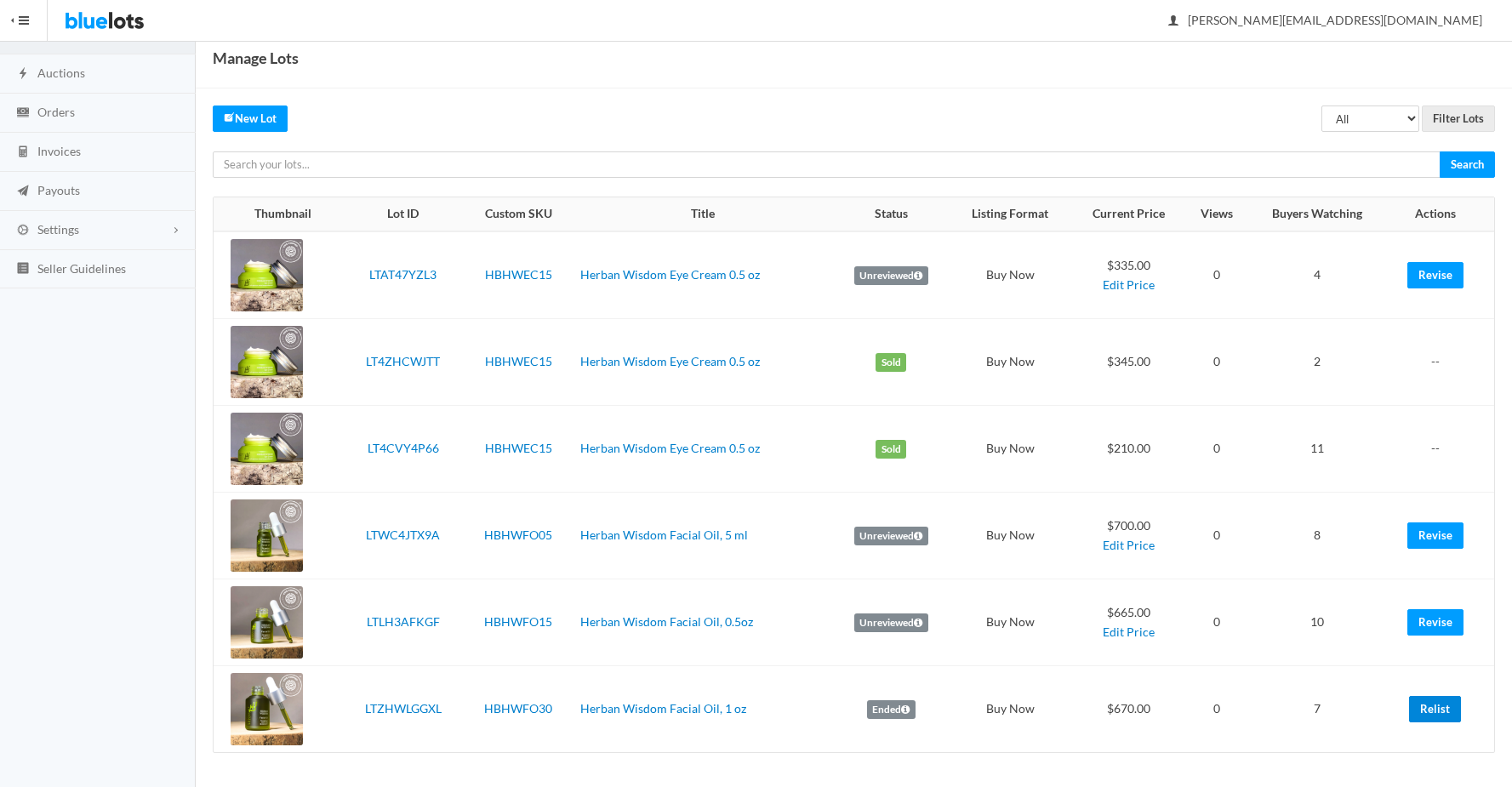
click at [1441, 716] on link "Relist" at bounding box center [1434, 708] width 52 height 26
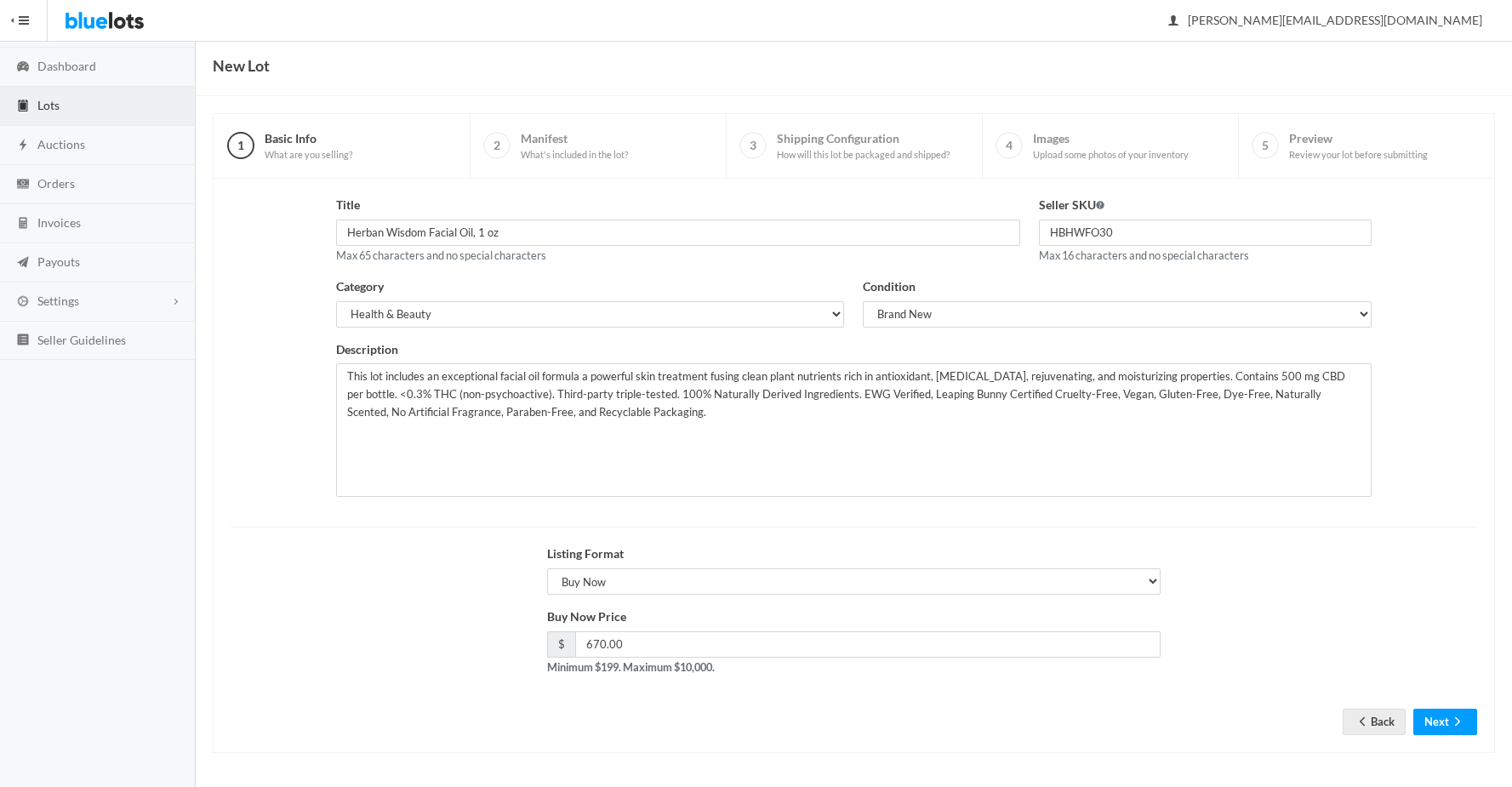
scroll to position [53, 0]
drag, startPoint x: 591, startPoint y: 646, endPoint x: 601, endPoint y: 644, distance: 10.2
click at [601, 644] on input "670.00" at bounding box center [867, 643] width 586 height 26
click at [603, 644] on input "670.00" at bounding box center [867, 643] width 586 height 26
click at [602, 643] on input "670.00" at bounding box center [867, 643] width 586 height 26
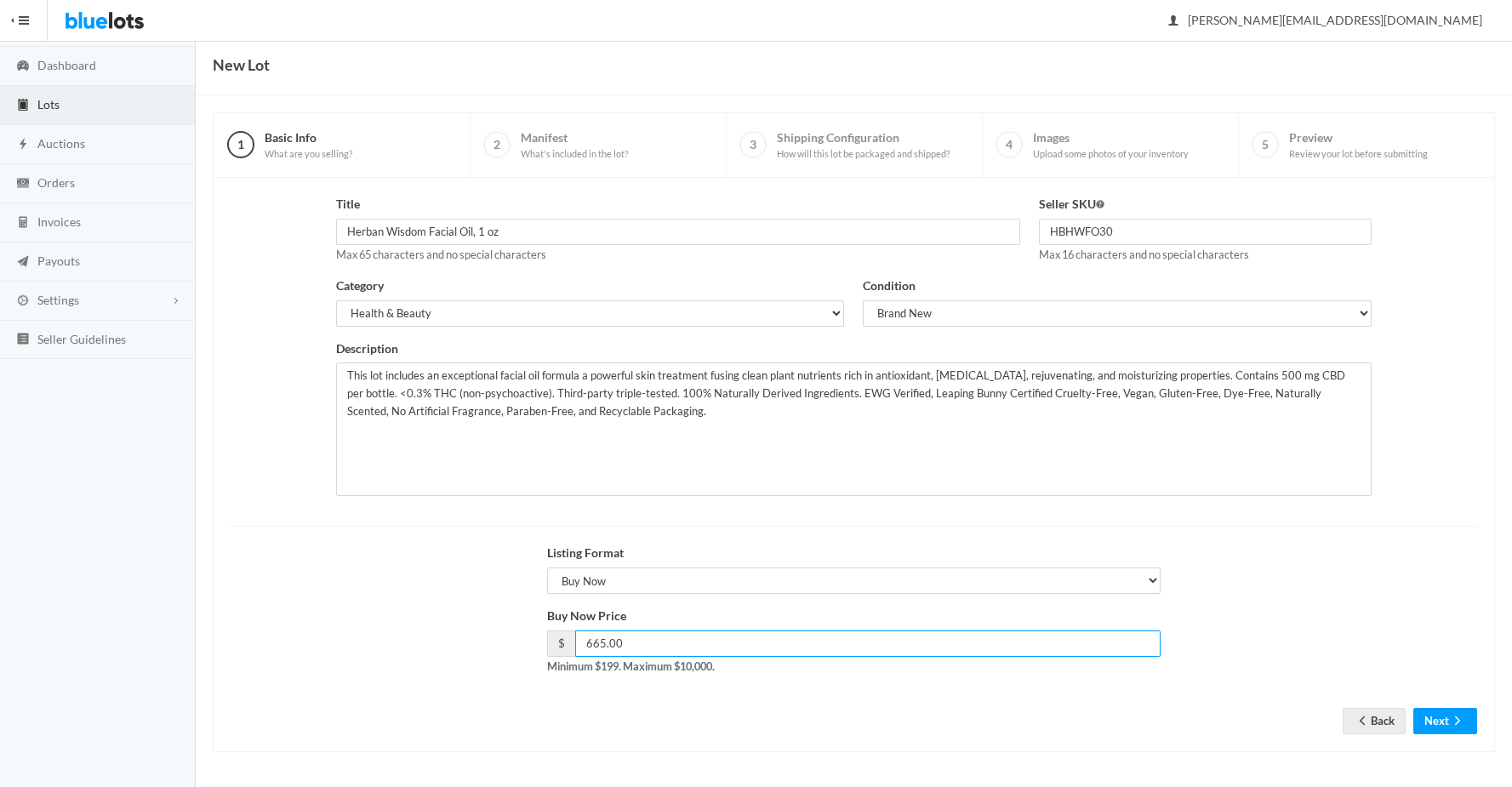
type input "665.00"
click at [1264, 684] on div "Buy Now Price $ 665.00 Minimum $199. Maximum $10,000." at bounding box center [853, 646] width 1265 height 81
drag, startPoint x: 1409, startPoint y: 711, endPoint x: 1438, endPoint y: 716, distance: 29.4
click at [1412, 712] on div "Back Next" at bounding box center [1409, 721] width 134 height 26
click at [1439, 716] on button "Next" at bounding box center [1445, 721] width 64 height 26
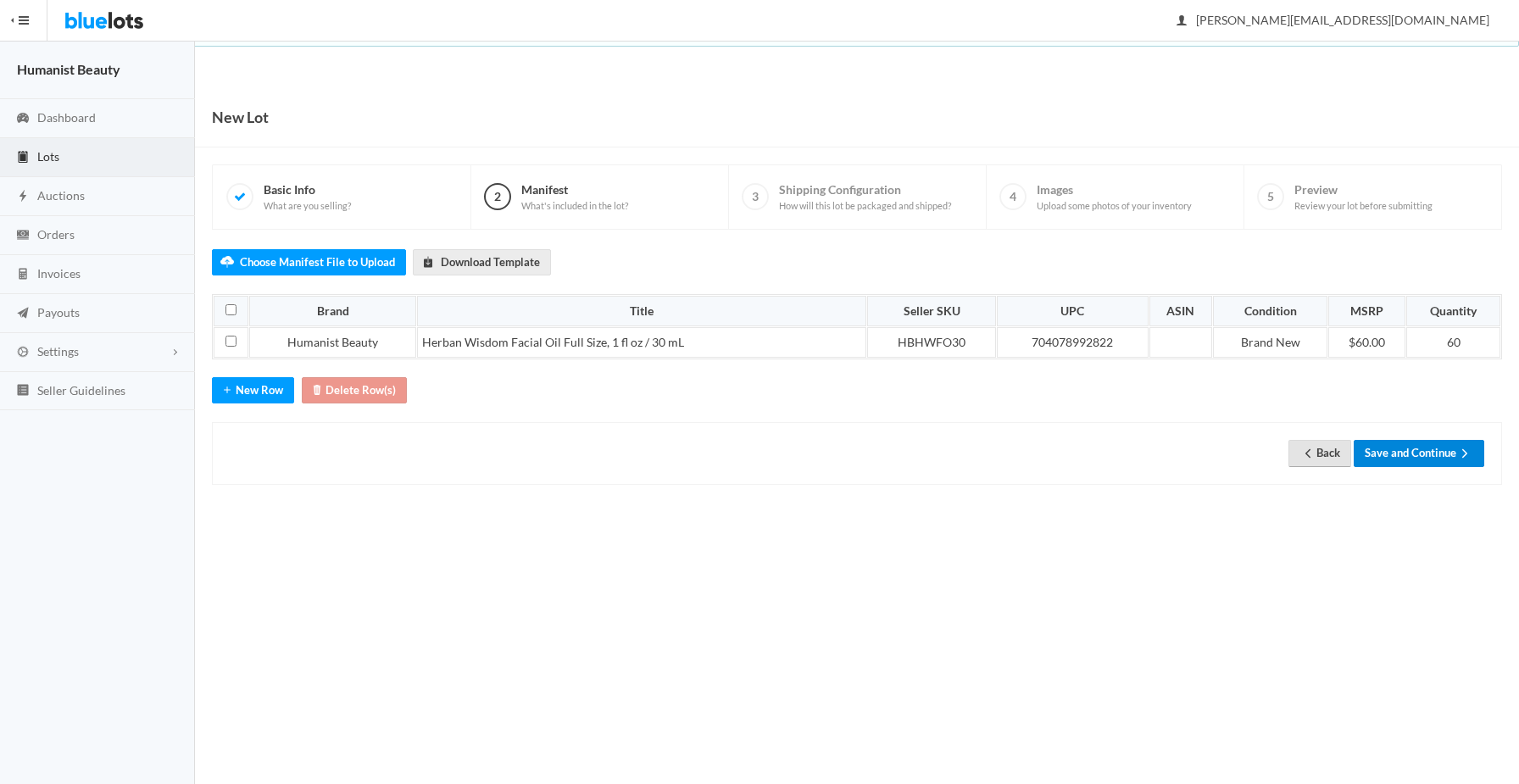
drag, startPoint x: 1377, startPoint y: 459, endPoint x: 1309, endPoint y: 454, distance: 68.2
click at [1377, 459] on button "Save and Continue" at bounding box center [1419, 452] width 131 height 26
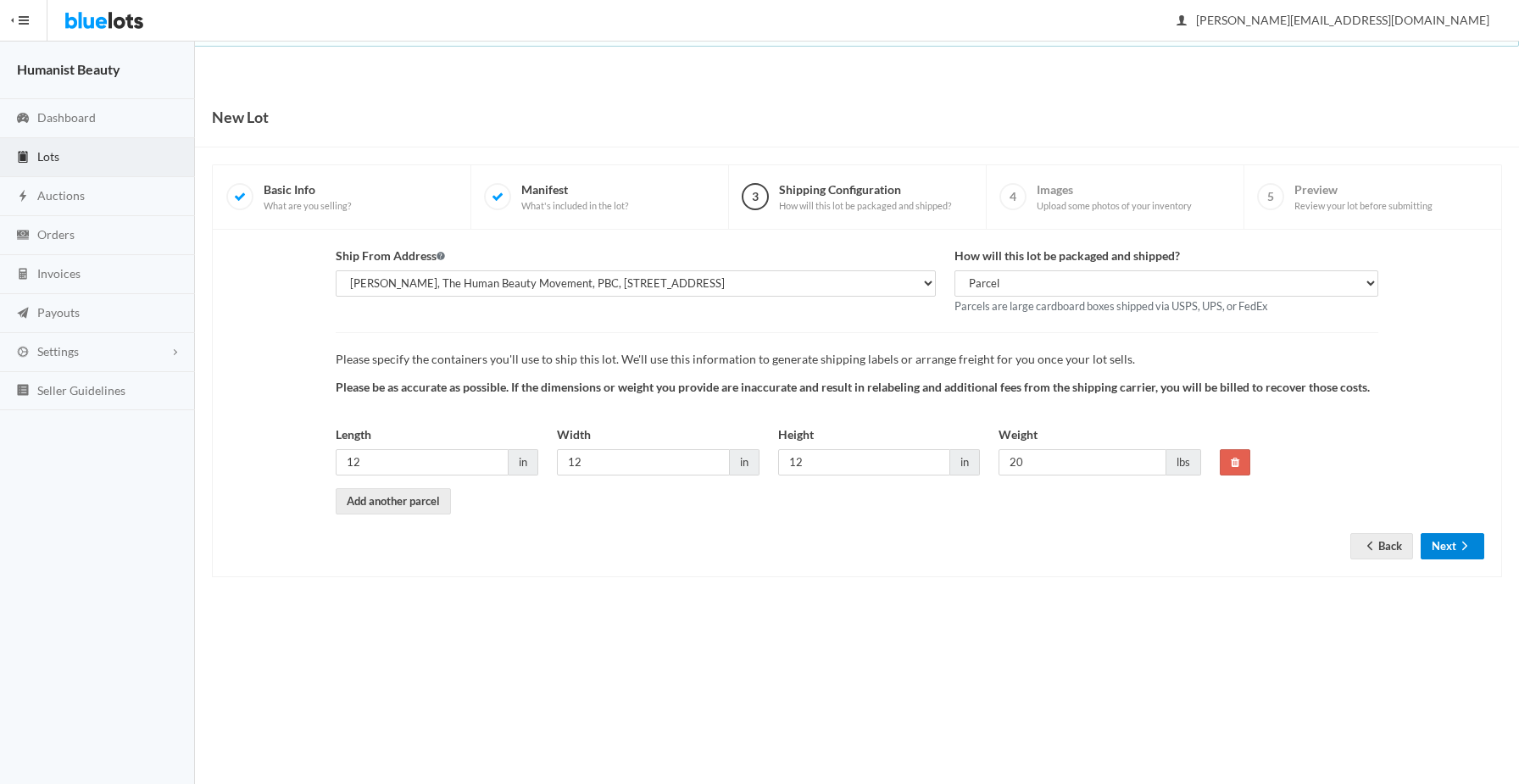
click at [1448, 551] on button "Next" at bounding box center [1452, 545] width 63 height 26
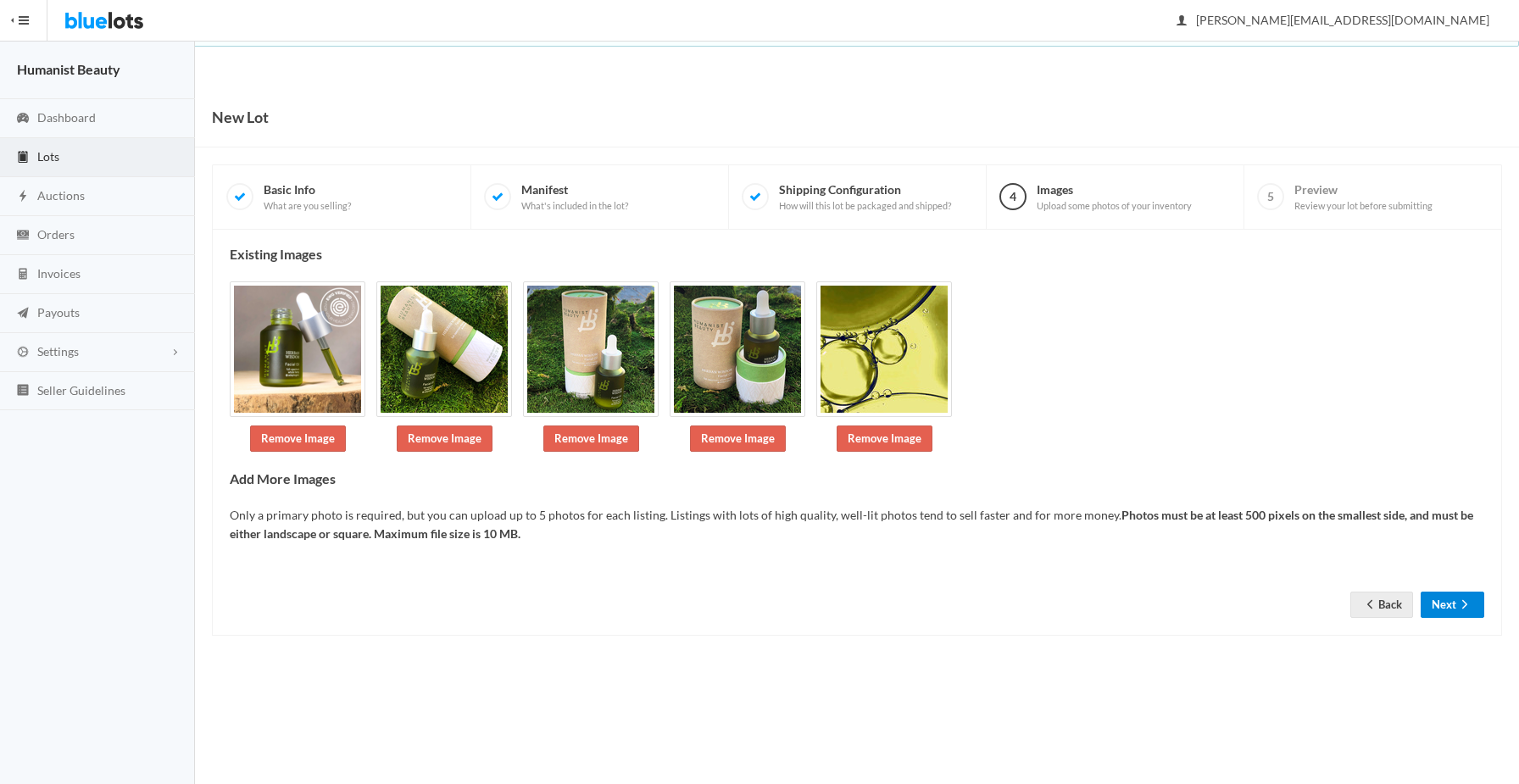
click at [1451, 608] on button "Next" at bounding box center [1452, 604] width 63 height 26
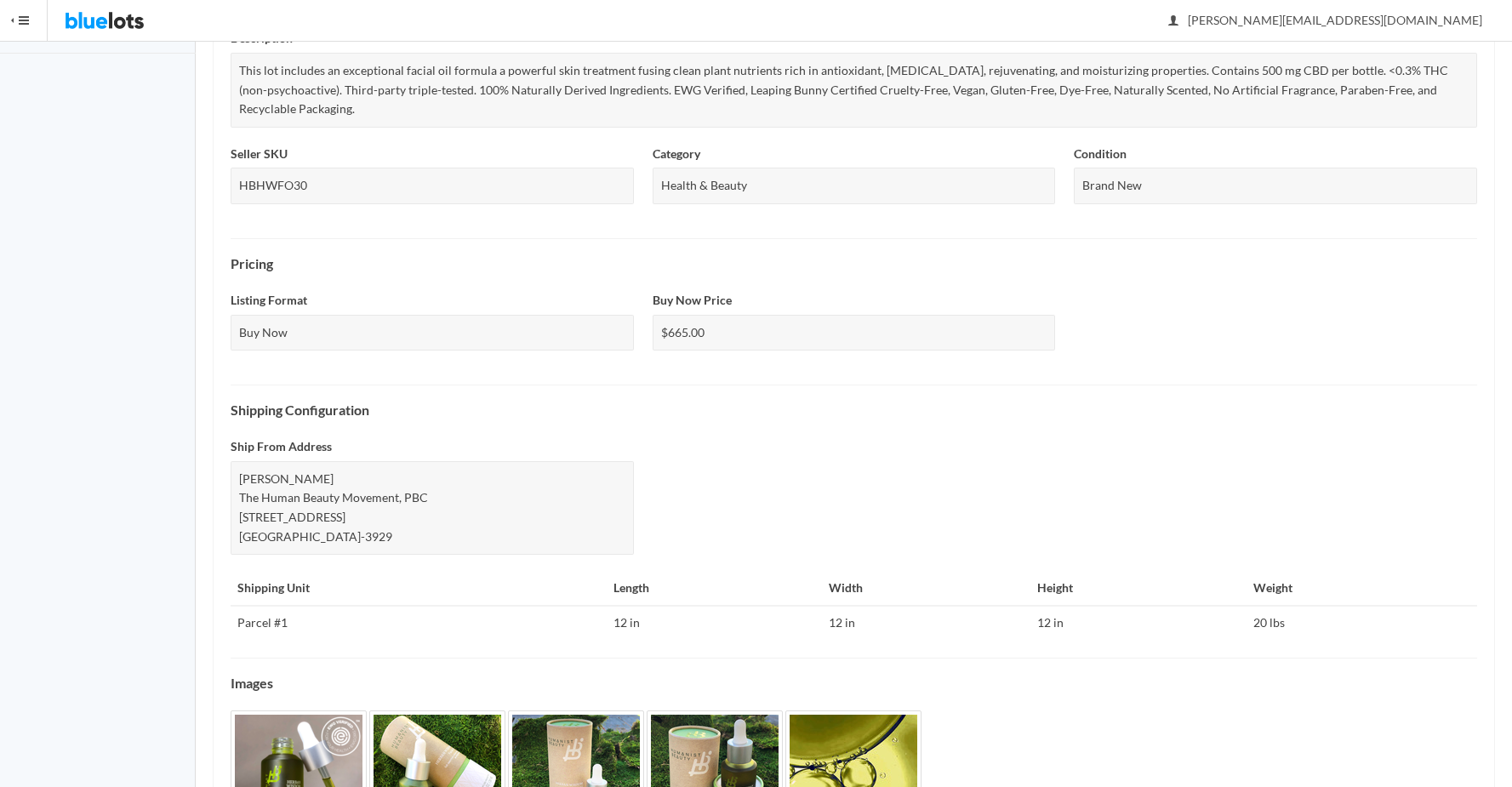
scroll to position [497, 0]
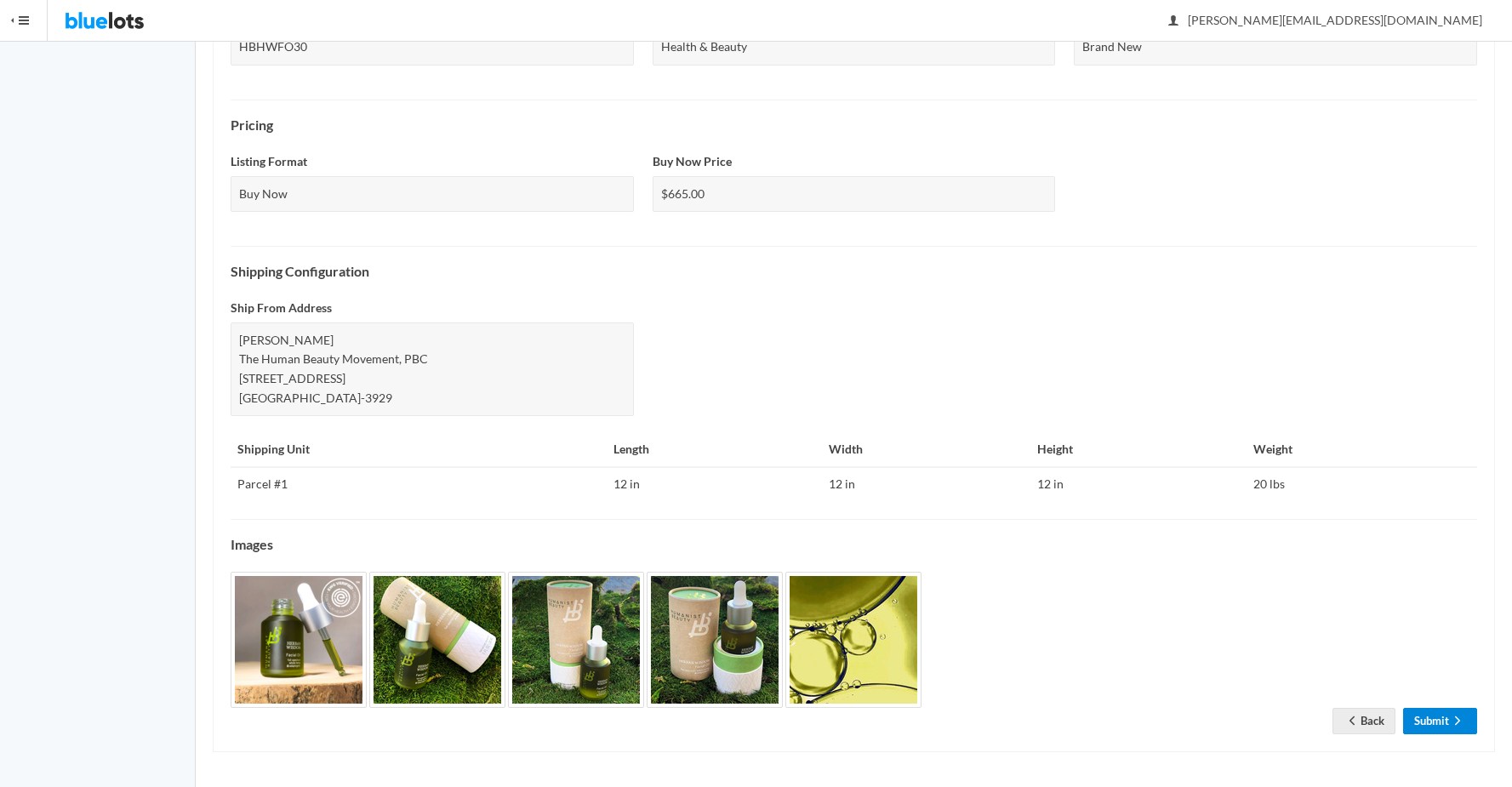
drag, startPoint x: 1418, startPoint y: 717, endPoint x: 1270, endPoint y: 670, distance: 155.3
click at [1419, 717] on link "Submit" at bounding box center [1440, 721] width 74 height 26
